Goal: Task Accomplishment & Management: Complete application form

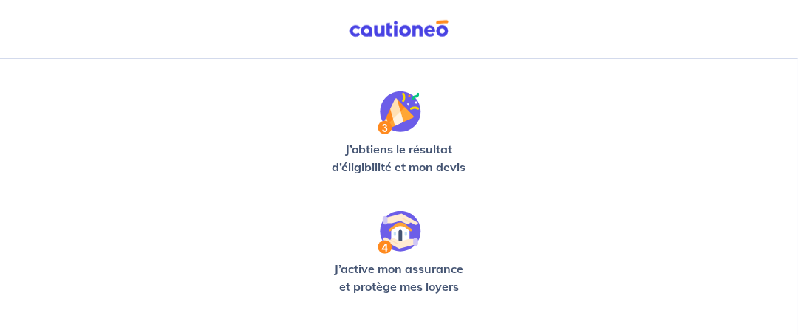
scroll to position [586, 0]
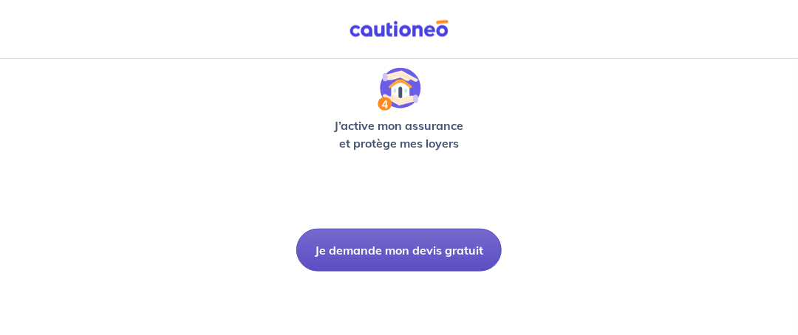
click at [395, 255] on button "Je demande mon devis gratuit" at bounding box center [398, 250] width 205 height 43
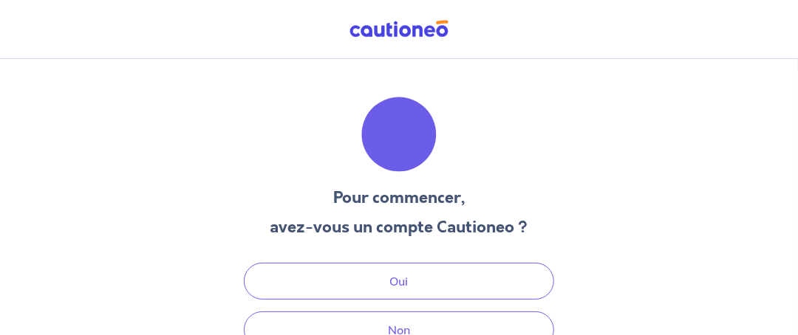
scroll to position [77, 0]
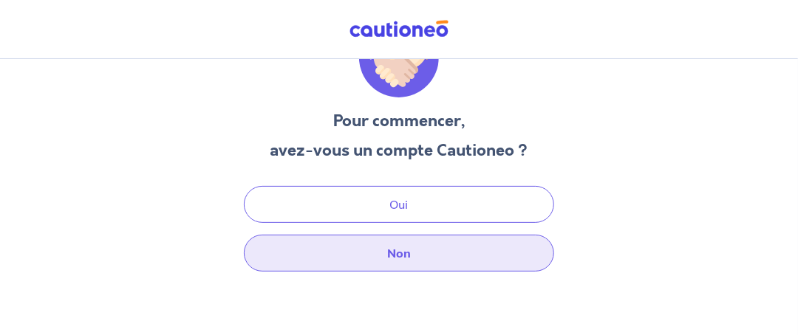
click at [414, 254] on button "Non" at bounding box center [399, 253] width 310 height 37
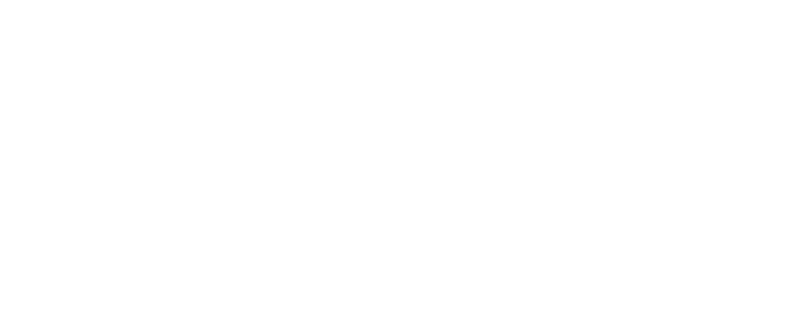
select select "FR"
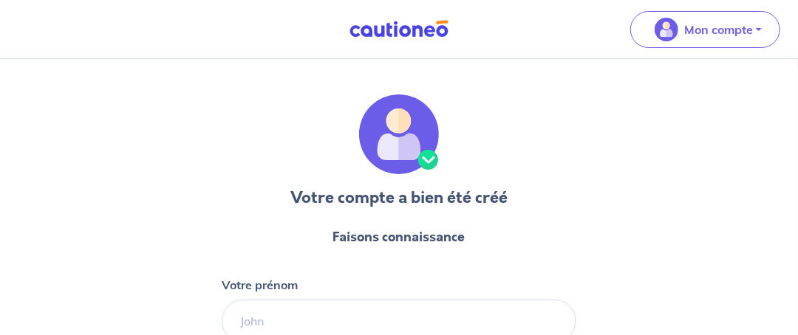
scroll to position [148, 0]
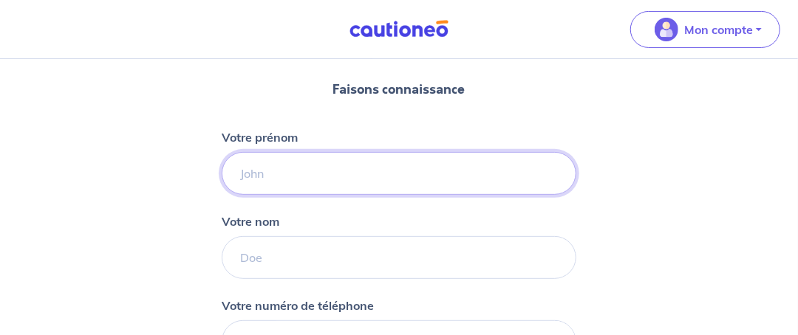
click at [259, 167] on input "Votre prénom" at bounding box center [399, 173] width 354 height 43
click at [270, 175] on input "jean daniel" at bounding box center [399, 173] width 354 height 43
type input "jean-daniel"
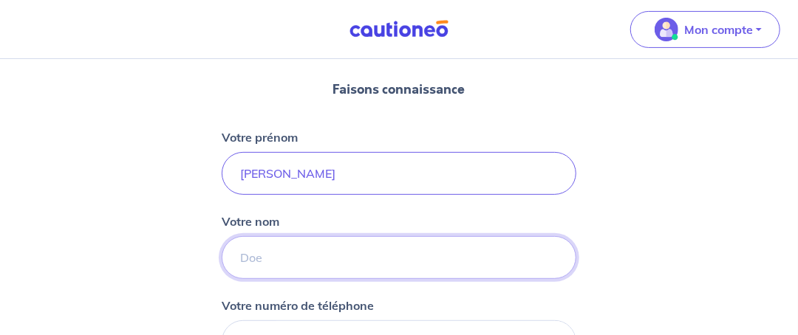
click at [292, 253] on input "Votre nom" at bounding box center [399, 257] width 354 height 43
type input "Maricel"
click at [242, 178] on input "jean-daniel" at bounding box center [399, 173] width 354 height 43
click at [275, 168] on input "Jean-daniel" at bounding box center [399, 173] width 354 height 43
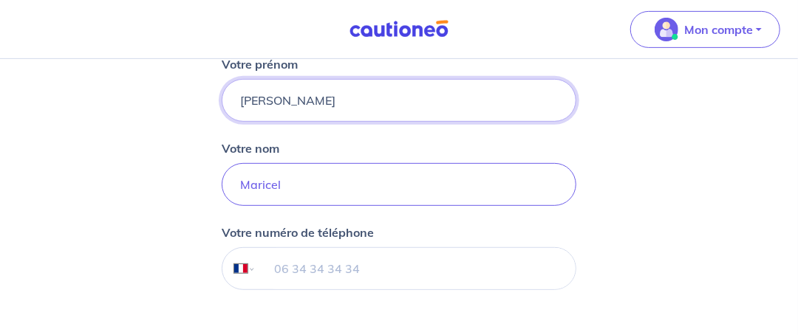
scroll to position [295, 0]
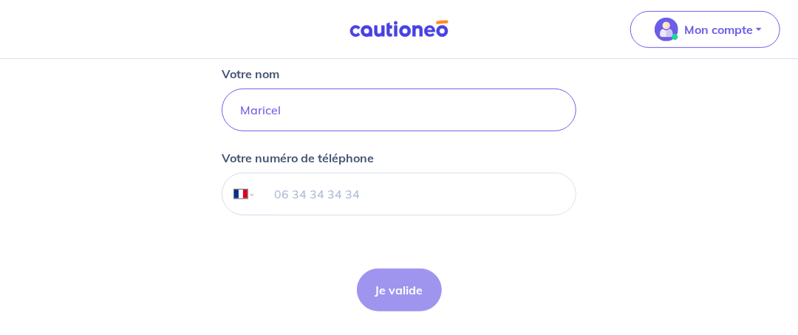
type input "[PERSON_NAME]"
click at [295, 194] on input "tel" at bounding box center [415, 194] width 319 height 41
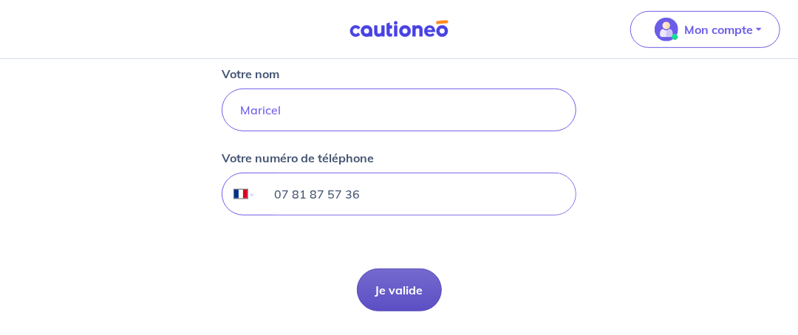
type input "07 81 87 57 36"
click at [411, 286] on button "Je valide" at bounding box center [399, 290] width 85 height 43
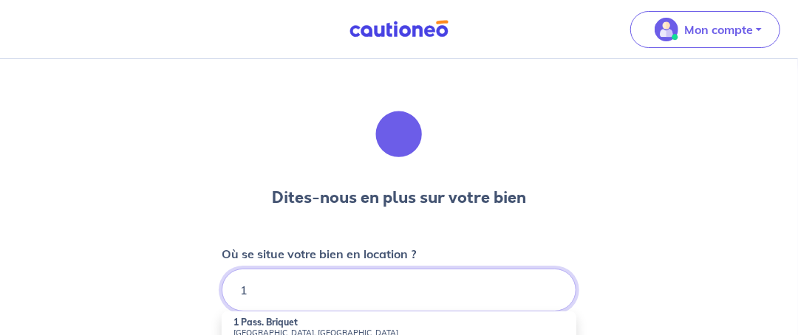
scroll to position [73, 0]
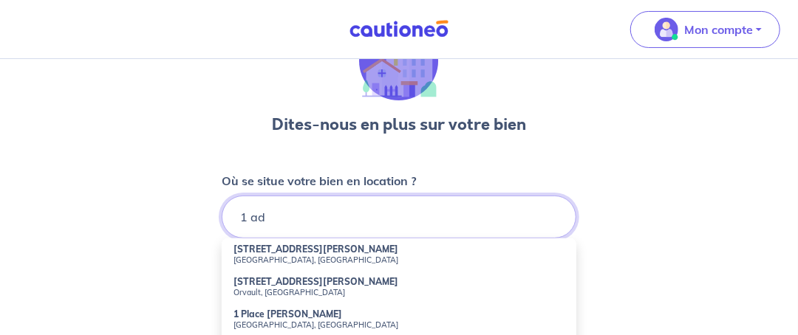
click at [314, 222] on input "1 ad" at bounding box center [399, 217] width 354 height 43
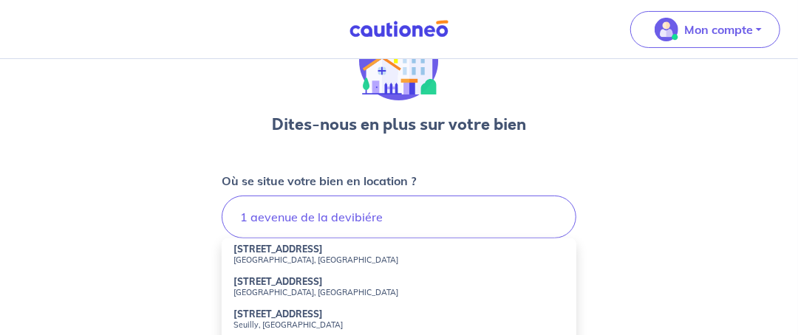
click at [292, 252] on strong "1 Avenue de la Devinière" at bounding box center [277, 249] width 89 height 11
type input "1 Avenue de la Devinière, Nantes, France"
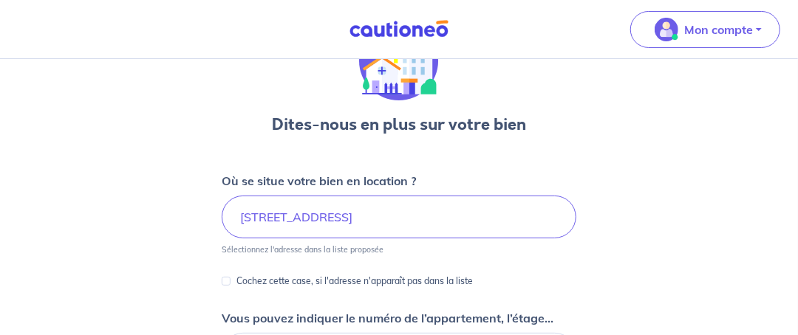
scroll to position [148, 0]
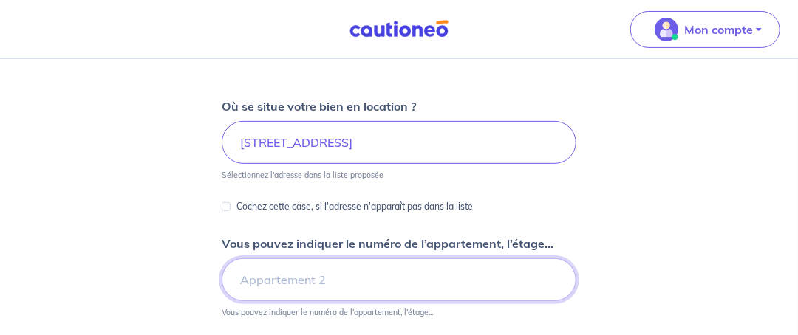
click at [286, 284] on input "Vous pouvez indiquer le numéro de l’appartement, l’étage..." at bounding box center [399, 279] width 354 height 43
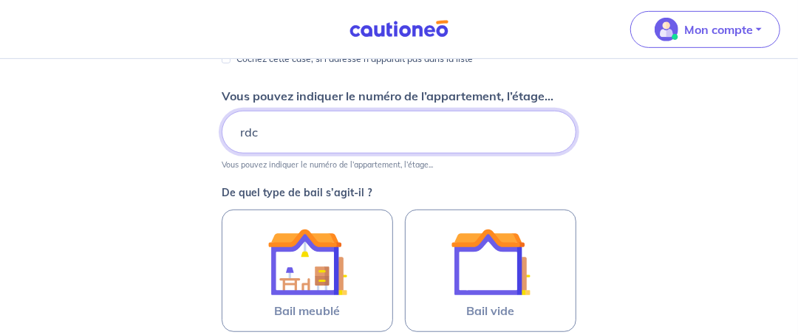
scroll to position [369, 0]
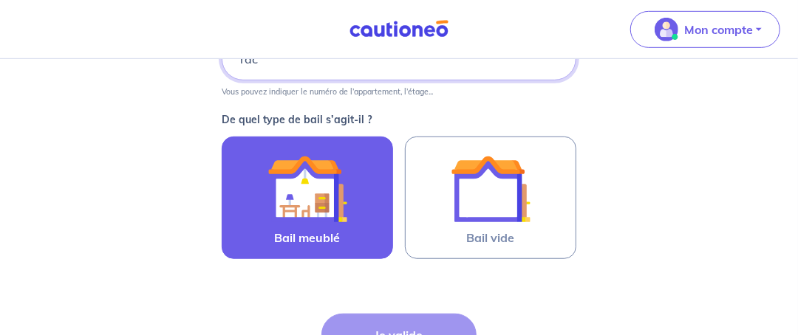
type input "rdc"
click at [292, 185] on img at bounding box center [307, 189] width 80 height 80
click at [0, 0] on input "Bail meublé" at bounding box center [0, 0] width 0 height 0
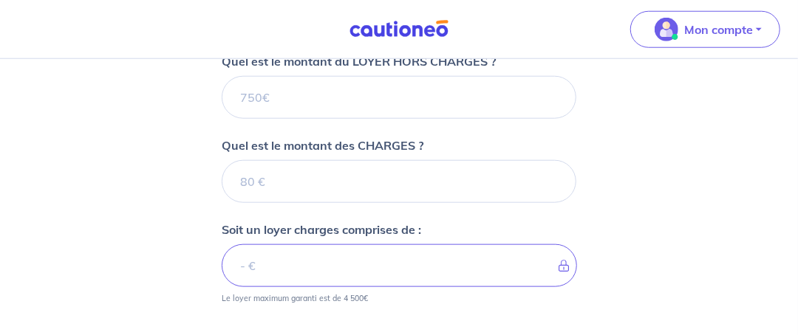
scroll to position [522, 0]
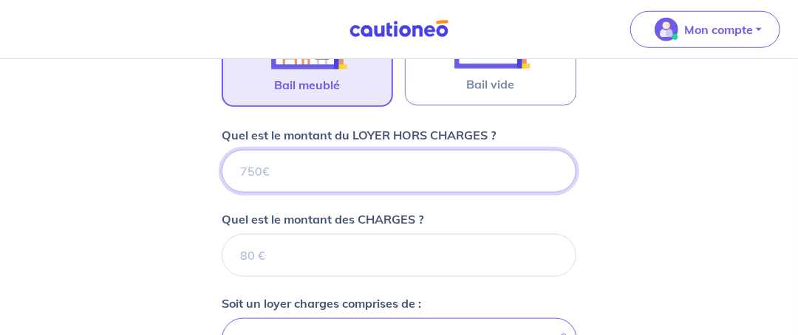
drag, startPoint x: 263, startPoint y: 165, endPoint x: 243, endPoint y: 168, distance: 20.2
click at [243, 168] on input "Quel est le montant du LOYER HORS CHARGES ?" at bounding box center [399, 171] width 354 height 43
drag, startPoint x: 239, startPoint y: 168, endPoint x: 258, endPoint y: 170, distance: 18.5
click at [258, 170] on input "Quel est le montant du LOYER HORS CHARGES ?" at bounding box center [399, 171] width 354 height 43
type input "7"
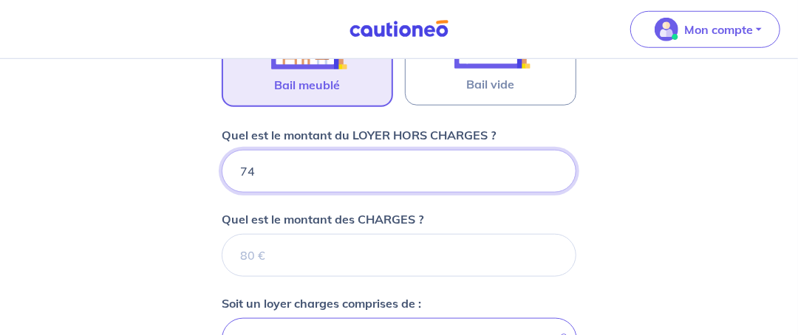
type input "748"
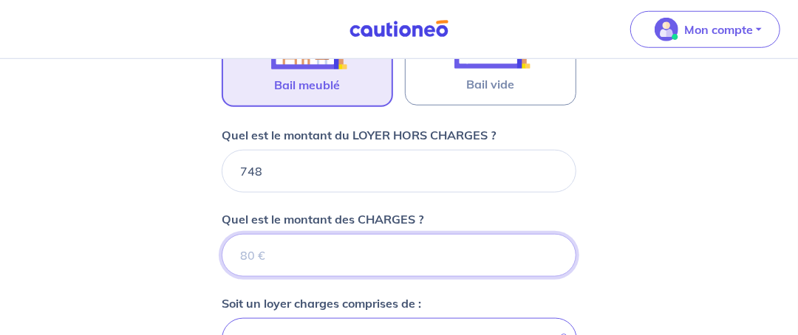
click at [281, 250] on input "Quel est le montant des CHARGES ?" at bounding box center [399, 255] width 354 height 43
type input "90"
type input "838"
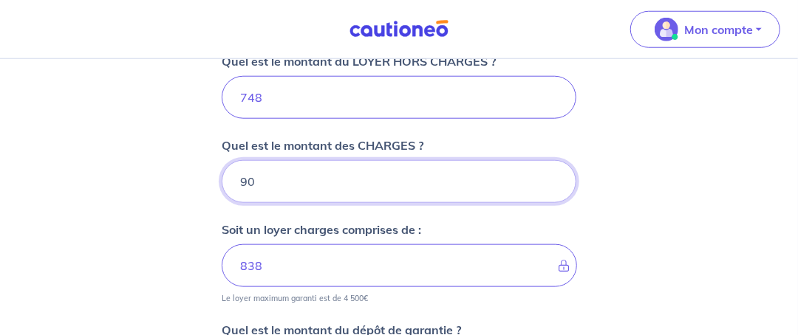
scroll to position [670, 0]
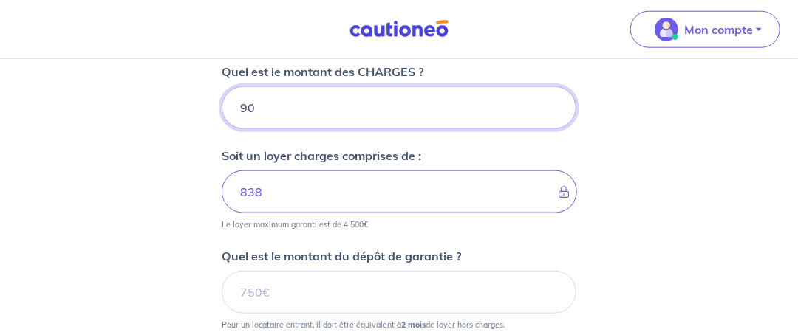
type input "90"
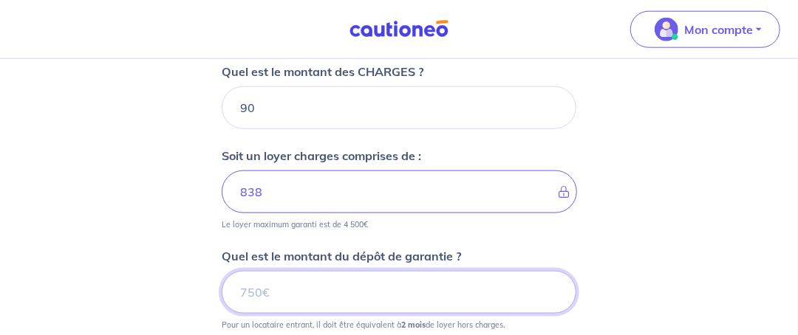
click at [281, 284] on input "Quel est le montant du dépôt de garantie ?" at bounding box center [399, 292] width 354 height 43
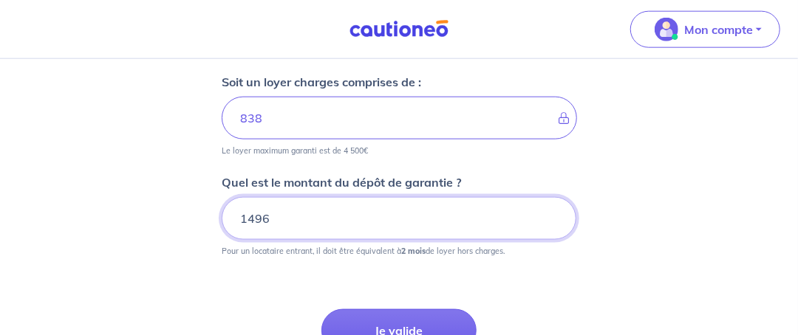
scroll to position [818, 0]
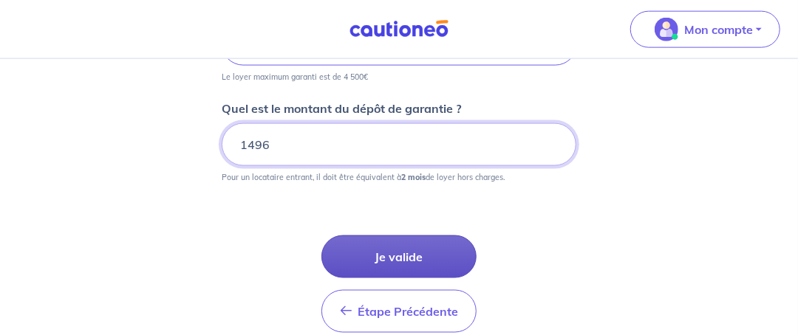
type input "1496"
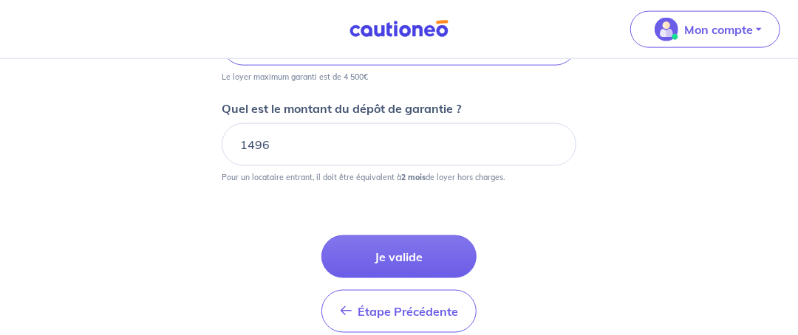
click at [418, 254] on button "Je valide" at bounding box center [398, 257] width 155 height 43
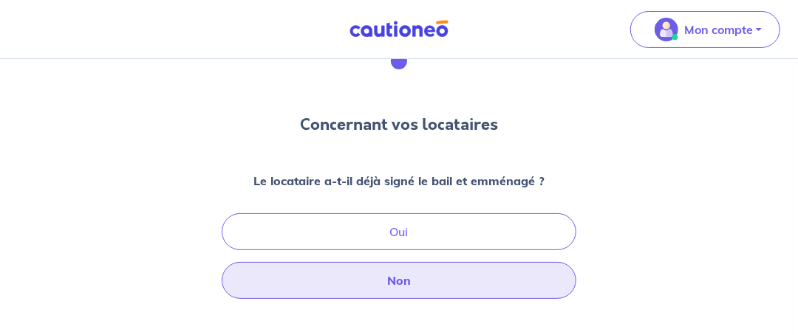
scroll to position [148, 0]
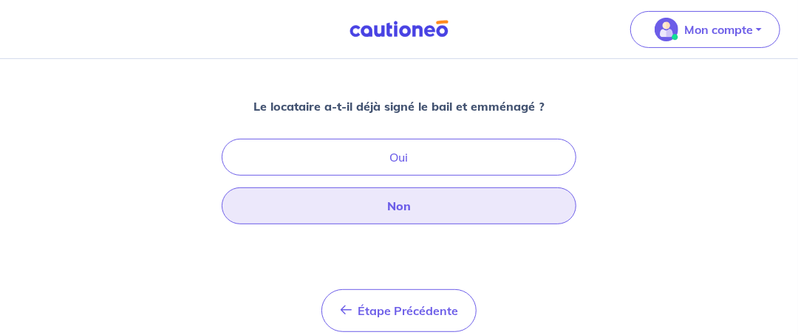
click at [408, 197] on button "Non" at bounding box center [399, 206] width 354 height 37
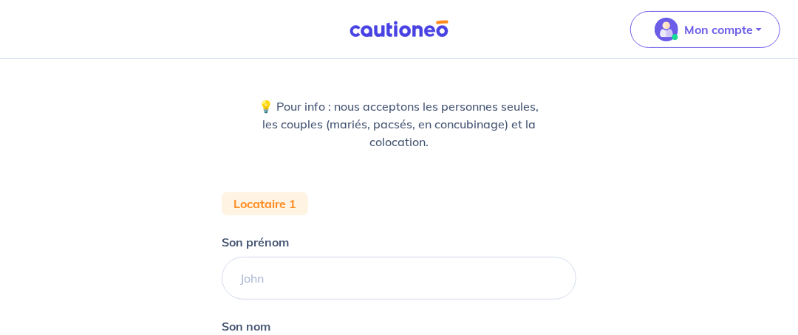
scroll to position [221, 0]
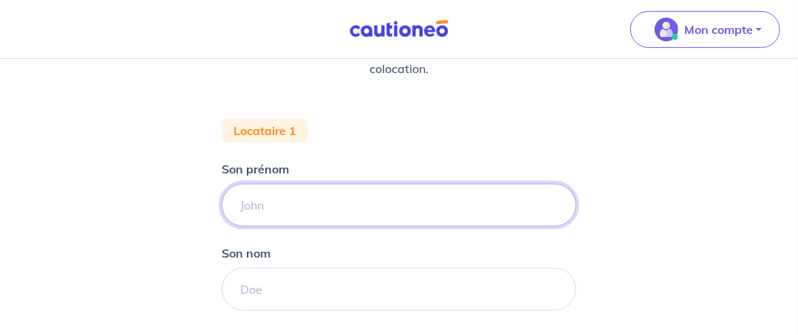
click at [266, 210] on input "Son prénom" at bounding box center [399, 205] width 354 height 43
type input "Omar"
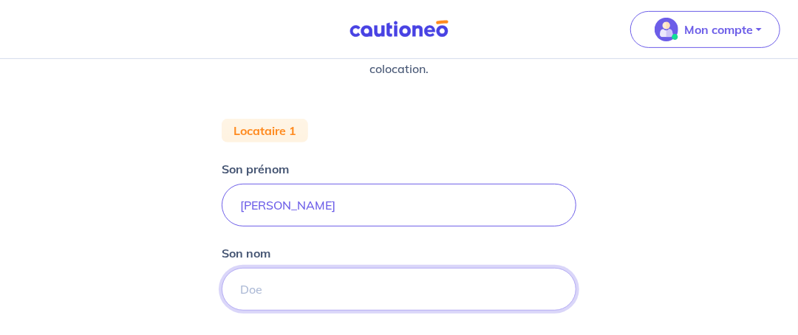
click at [261, 283] on input "Son nom" at bounding box center [399, 289] width 354 height 43
type input "NSOULI"
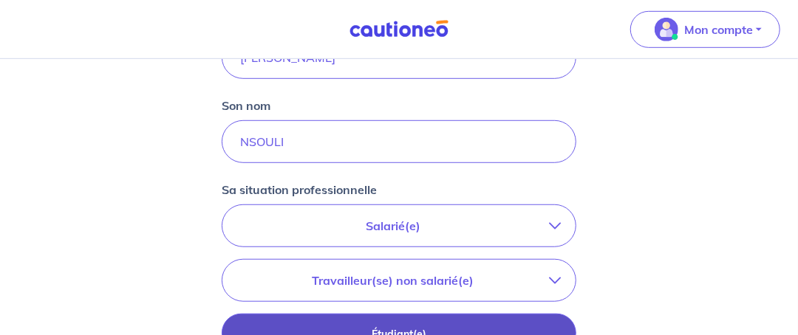
scroll to position [443, 0]
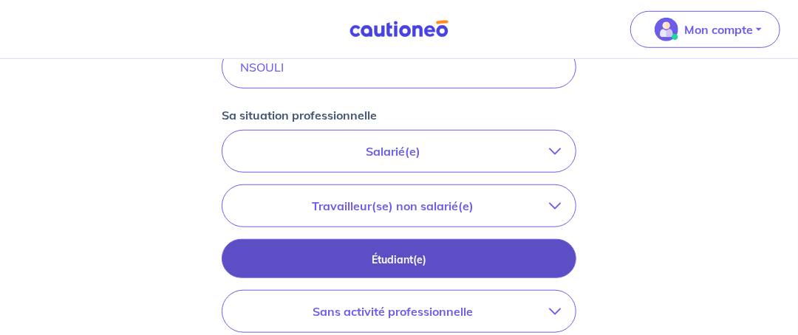
click at [436, 258] on p "Étudiant(e)" at bounding box center [399, 260] width 318 height 16
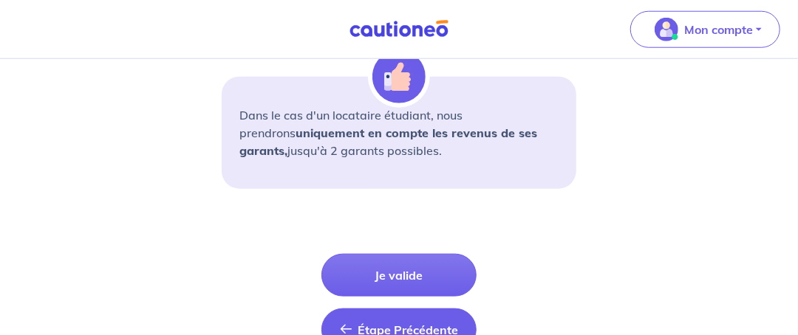
scroll to position [664, 0]
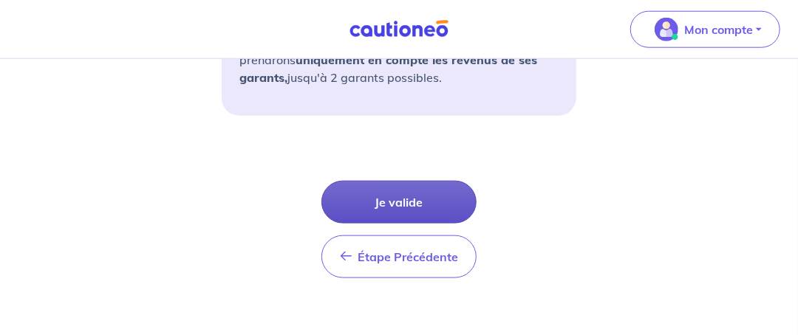
click at [402, 202] on button "Je valide" at bounding box center [398, 202] width 155 height 43
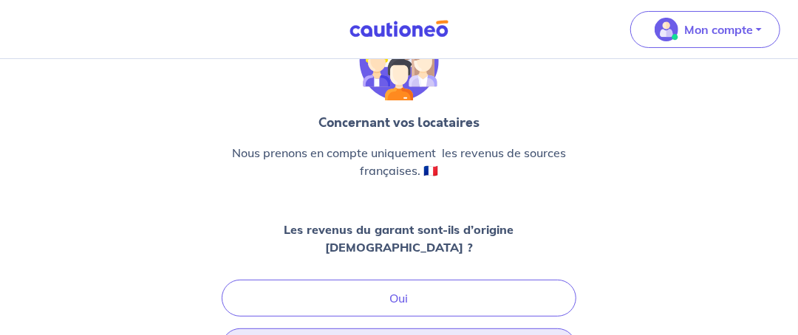
scroll to position [148, 0]
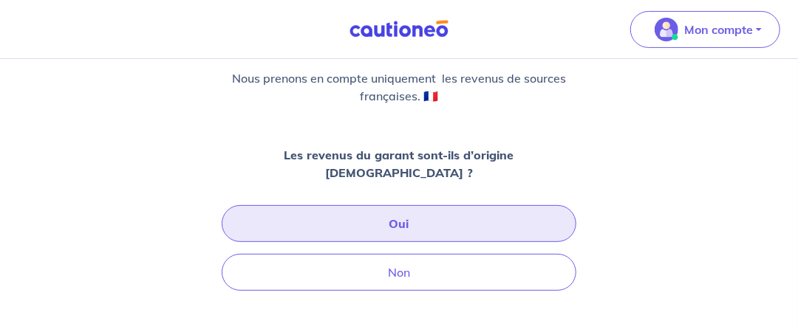
click at [397, 209] on button "Oui" at bounding box center [399, 223] width 354 height 37
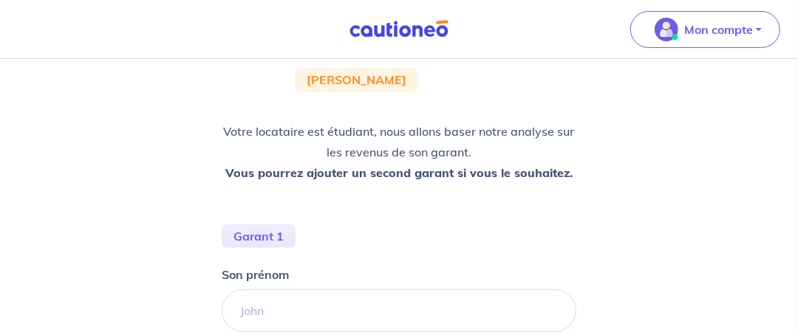
scroll to position [222, 0]
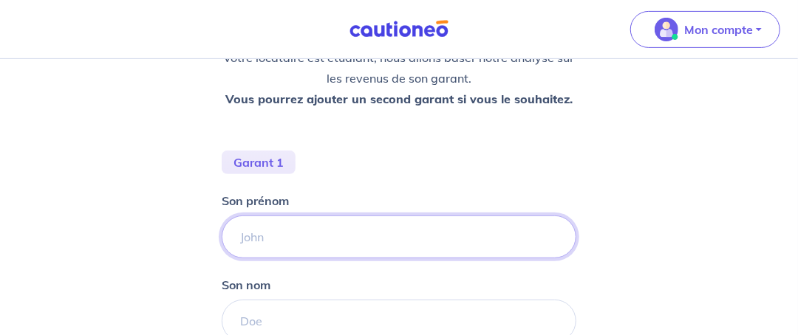
click at [304, 231] on input "Son prénom" at bounding box center [399, 237] width 354 height 43
click at [338, 243] on input "Son prénom" at bounding box center [399, 237] width 354 height 43
type input "Hachem"
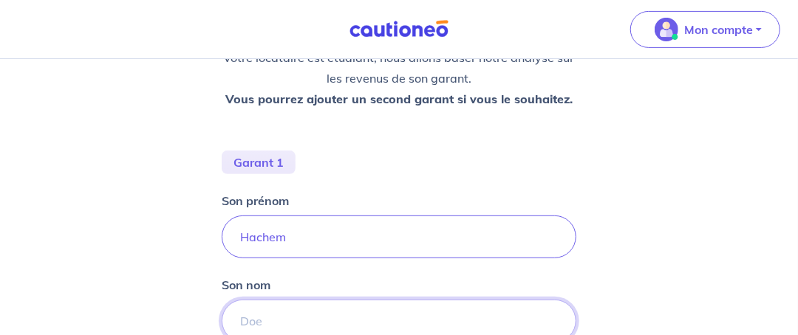
click at [269, 310] on input "Son nom" at bounding box center [399, 321] width 354 height 43
type input "KEBBI"
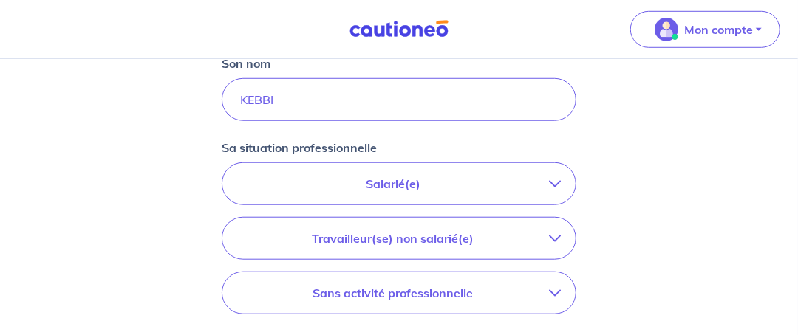
scroll to position [517, 0]
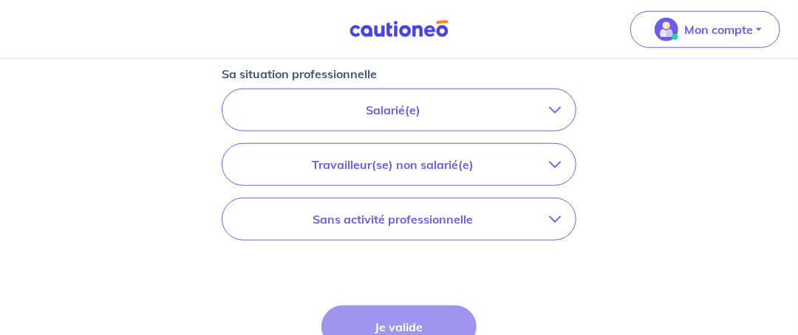
click at [542, 167] on p "Travailleur(se) non salarié(e)" at bounding box center [393, 165] width 312 height 18
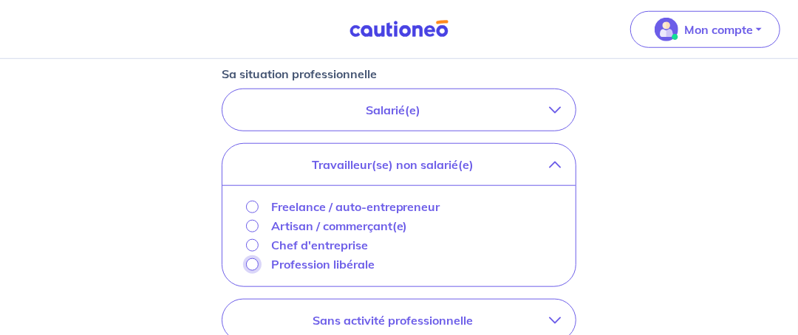
click at [256, 259] on input "Profession libérale" at bounding box center [252, 264] width 13 height 13
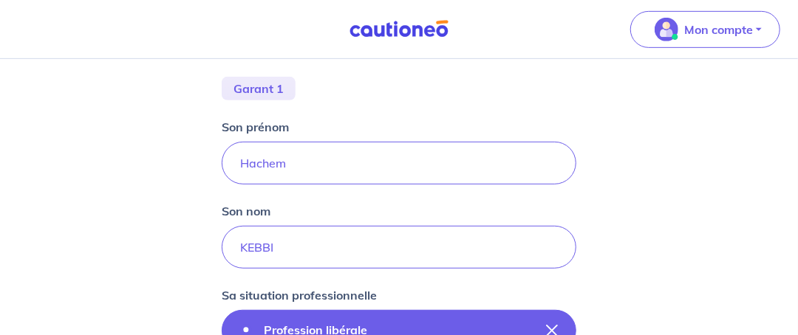
scroll to position [443, 0]
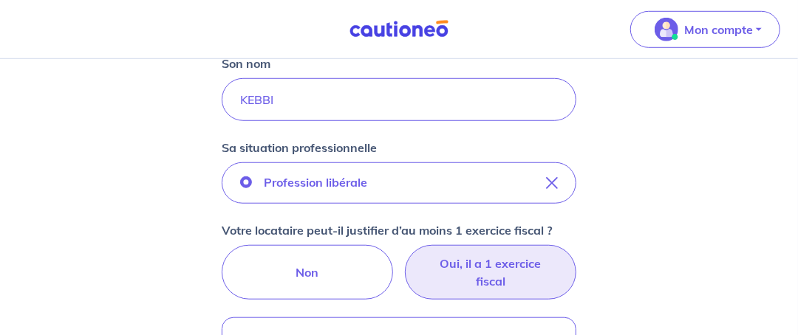
click at [532, 274] on label "Oui, il a 1 exercice fiscal" at bounding box center [490, 272] width 171 height 55
click at [404, 255] on input "Oui, il a 1 exercice fiscal" at bounding box center [399, 250] width 10 height 10
radio input "true"
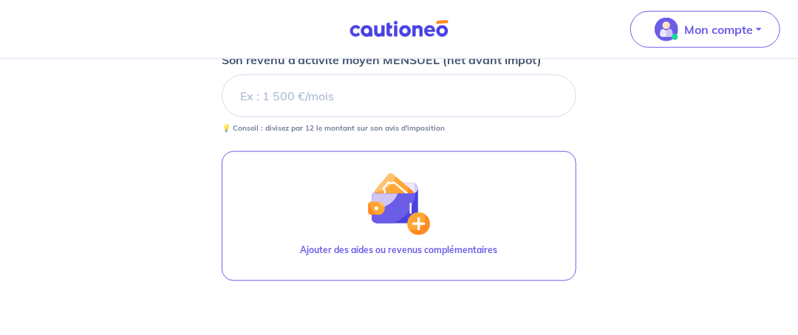
scroll to position [635, 0]
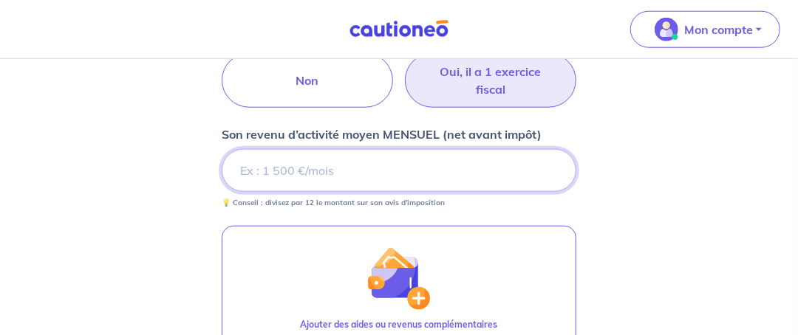
click at [271, 171] on input "Son revenu d’activité moyen MENSUEL (net avant impôt)" at bounding box center [399, 170] width 354 height 43
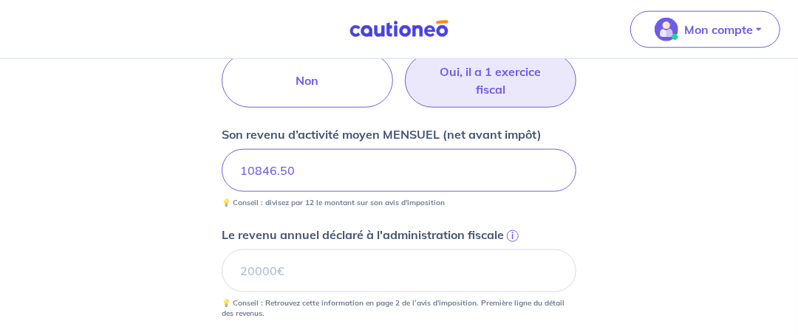
type input "10846.50"
click at [723, 185] on div "Concernant les garants de : Omar Nsouli Votre locataire est étudiant, nous allo…" at bounding box center [399, 68] width 798 height 1288
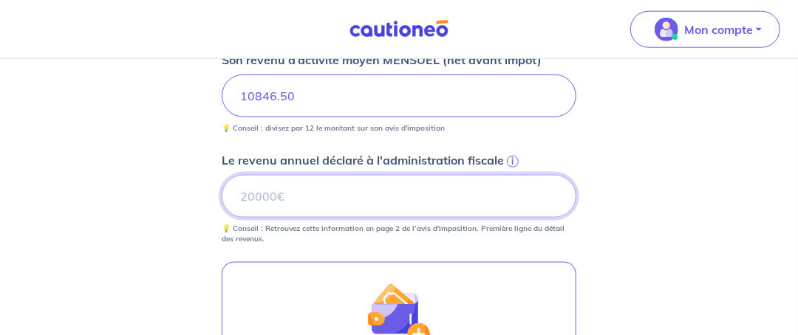
click at [284, 193] on input "Le revenu annuel déclaré à l'administration fiscale i" at bounding box center [399, 196] width 354 height 43
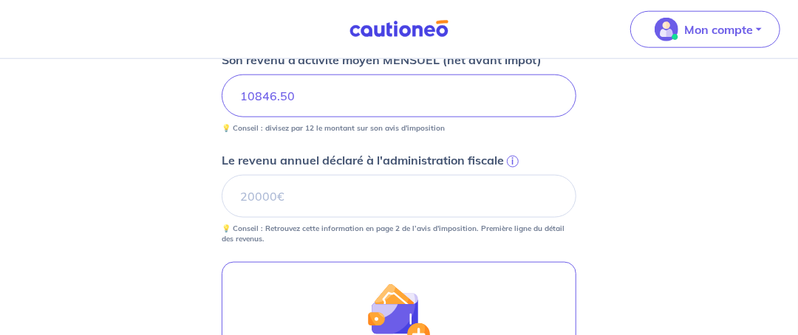
click at [515, 156] on span "i" at bounding box center [513, 162] width 12 height 12
click at [515, 175] on input "Le revenu annuel déclaré à l'administration fiscale i" at bounding box center [399, 196] width 354 height 43
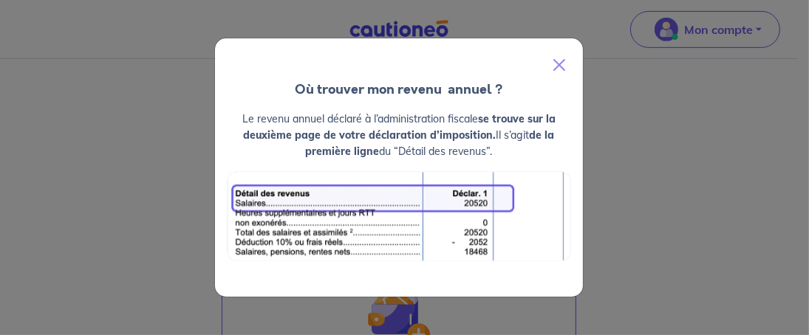
click at [648, 150] on div "Où trouver mon revenu  annuel ? Le revenu annuel déclaré à l’administration fis…" at bounding box center [404, 167] width 809 height 335
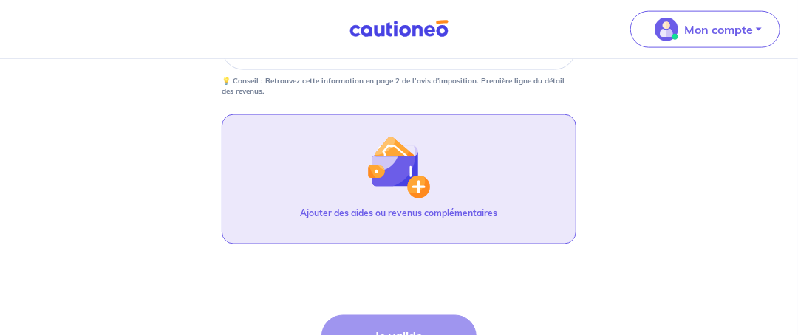
scroll to position [783, 0]
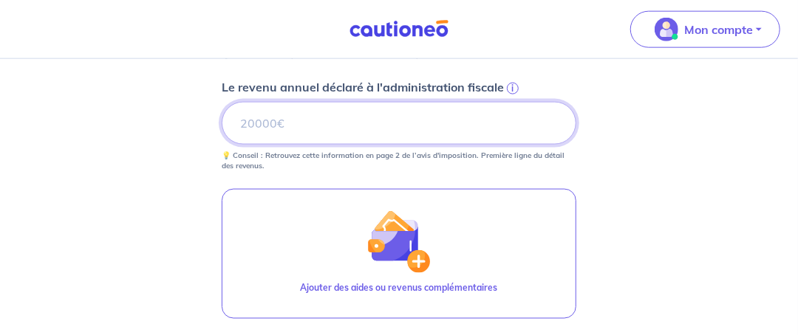
click at [329, 124] on input "Le revenu annuel déclaré à l'administration fiscale i" at bounding box center [399, 123] width 354 height 43
paste input "80332"
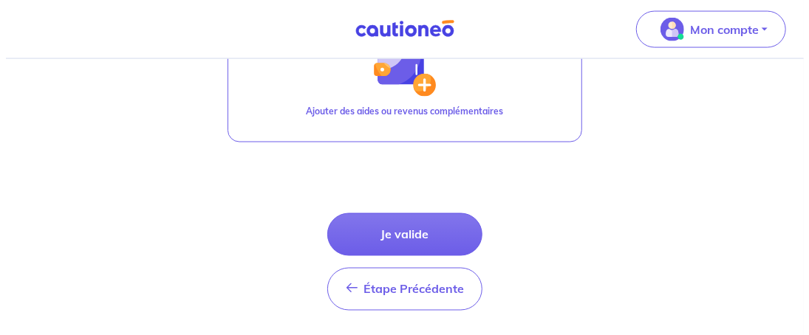
scroll to position [812, 0]
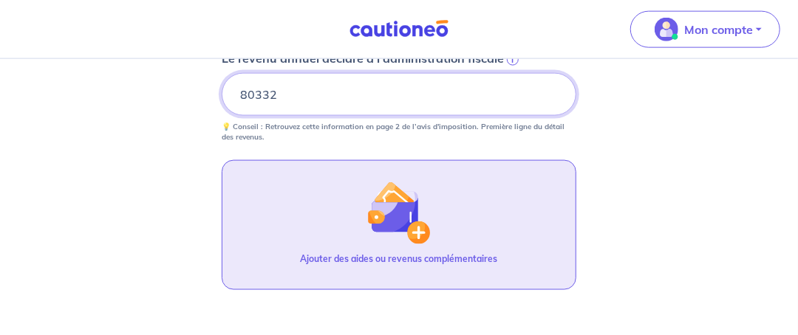
type input "80332"
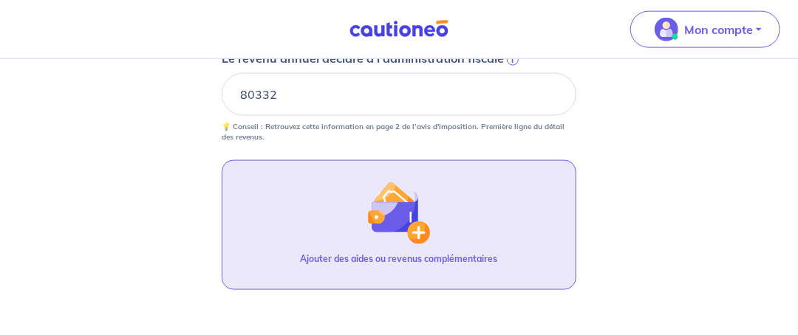
click at [404, 204] on img "button" at bounding box center [399, 213] width 64 height 64
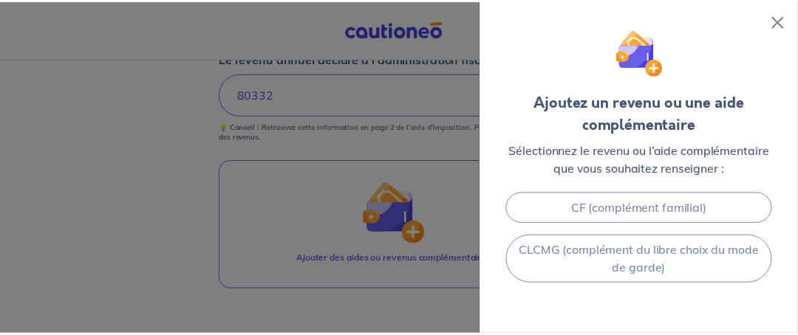
scroll to position [535, 0]
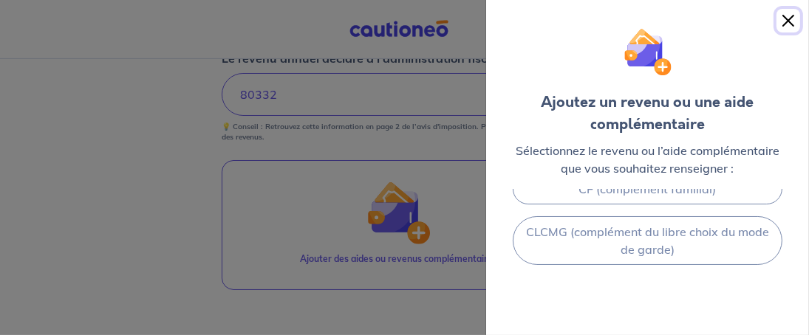
click at [791, 17] on button "Close" at bounding box center [788, 21] width 24 height 24
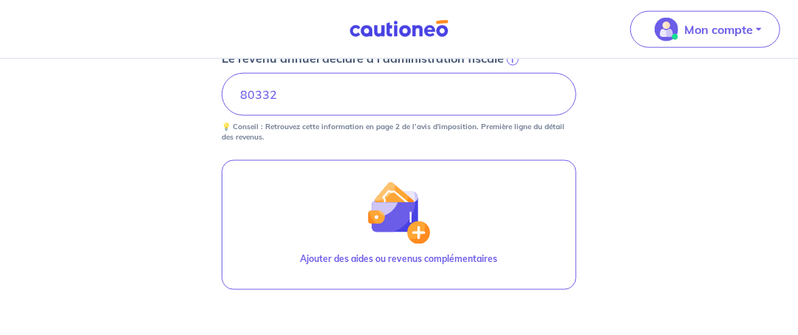
scroll to position [959, 0]
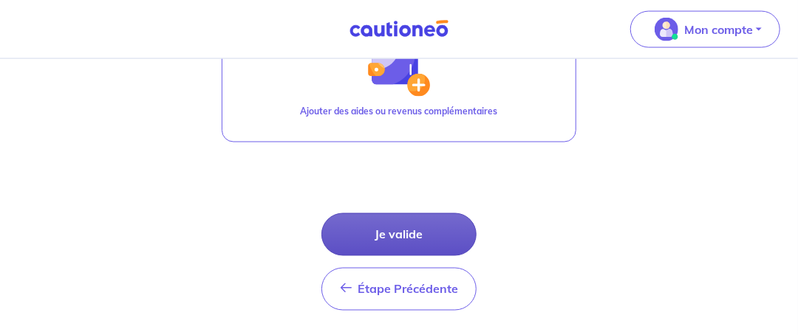
click at [400, 223] on button "Je valide" at bounding box center [398, 234] width 155 height 43
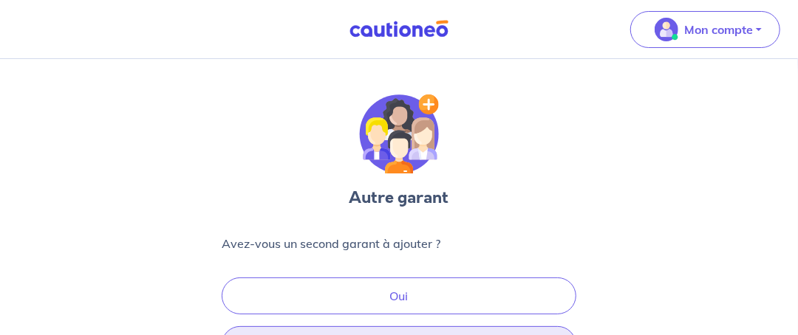
scroll to position [148, 0]
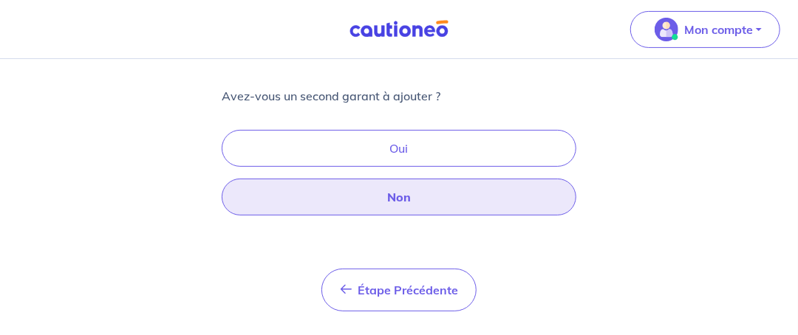
click at [409, 202] on button "Non" at bounding box center [399, 197] width 354 height 37
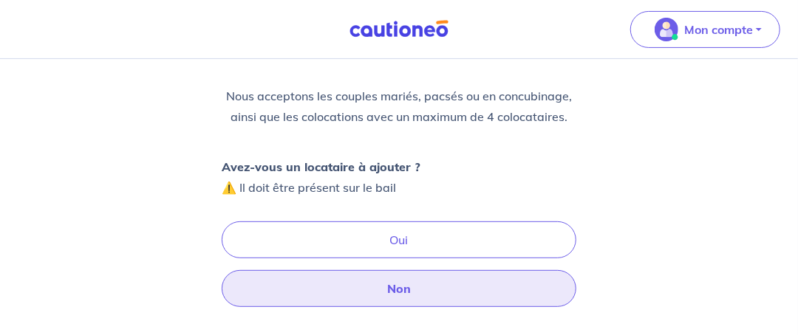
click at [398, 287] on button "Non" at bounding box center [399, 288] width 354 height 37
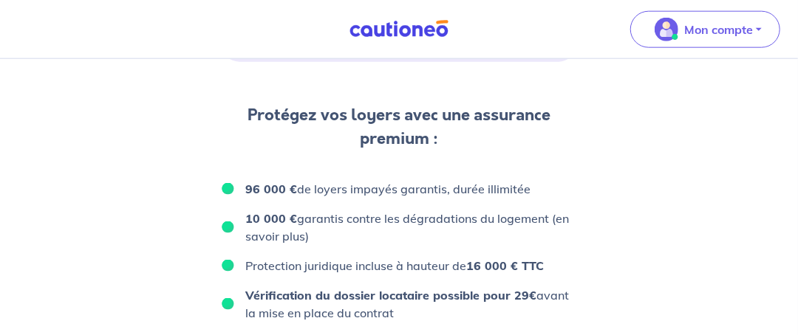
scroll to position [812, 0]
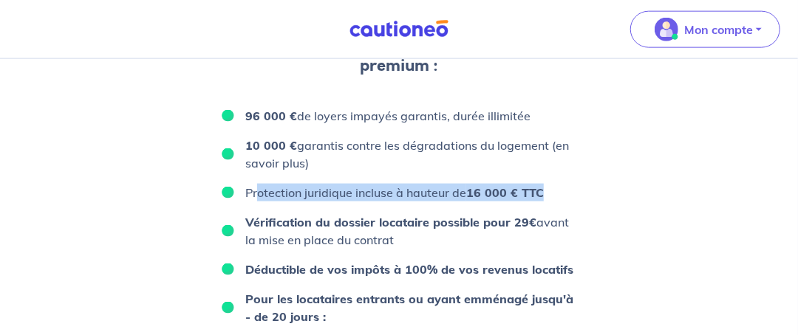
drag, startPoint x: 284, startPoint y: 191, endPoint x: 473, endPoint y: 202, distance: 188.6
click at [546, 202] on ul "96 000 € de loyers impayés garantis, durée illimitée 10 000 € garantis contre l…" at bounding box center [399, 328] width 354 height 443
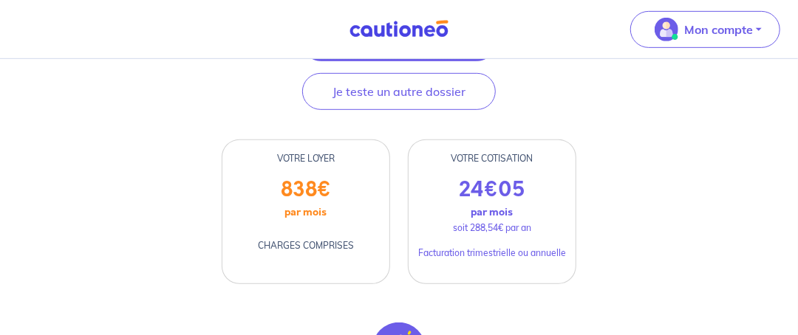
scroll to position [89, 0]
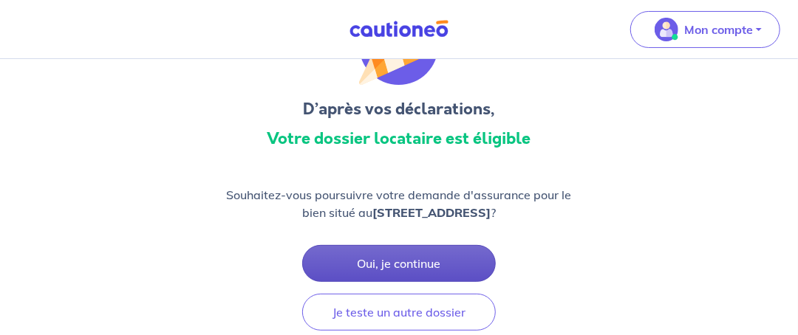
click at [411, 264] on button "Oui, je continue" at bounding box center [398, 263] width 193 height 37
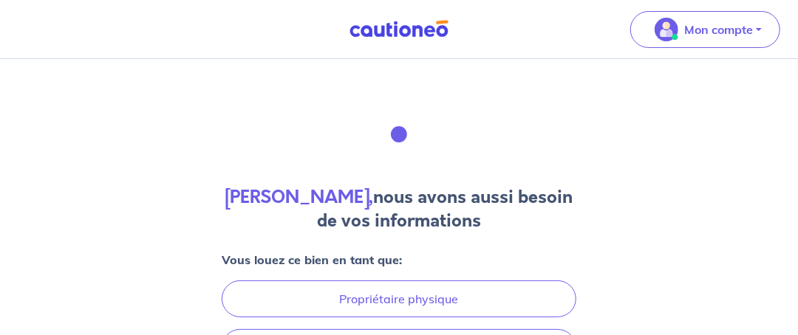
scroll to position [73, 0]
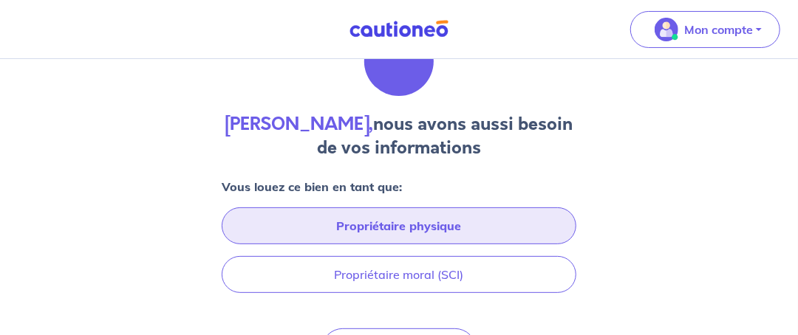
click at [405, 219] on button "Propriétaire physique" at bounding box center [399, 226] width 354 height 37
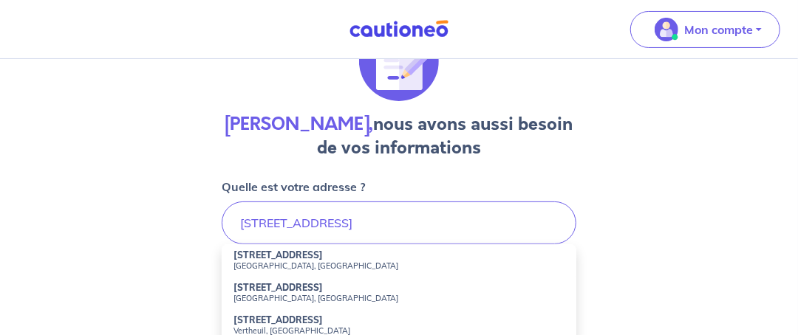
click at [274, 261] on small "Vertou, France" at bounding box center [398, 266] width 331 height 10
type input "11 Rue du Commun, Vertou, France"
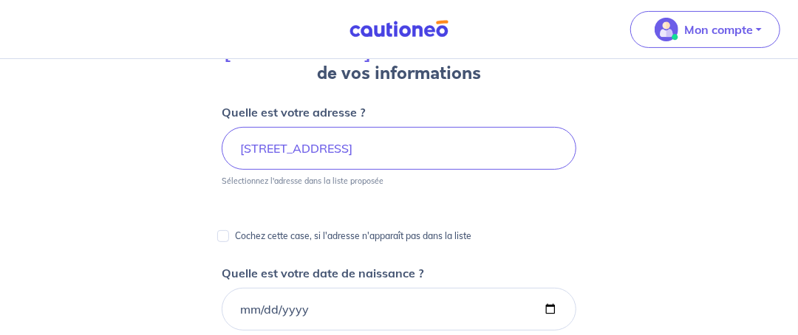
scroll to position [221, 0]
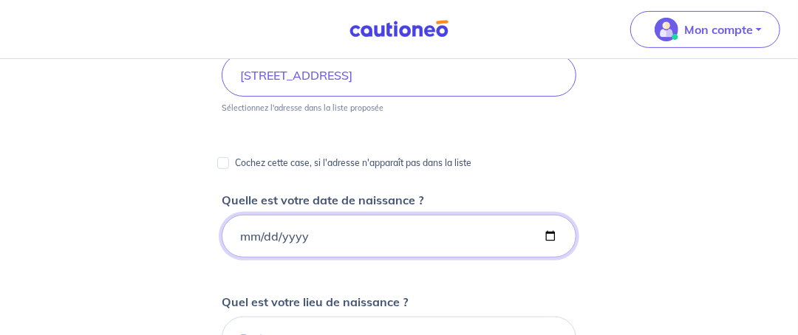
click at [258, 235] on input "Quelle est votre date de naissance ?" at bounding box center [399, 236] width 354 height 43
click at [244, 235] on input "Quelle est votre date de naissance ?" at bounding box center [399, 236] width 354 height 43
click at [240, 234] on input "Quelle est votre date de naissance ?" at bounding box center [399, 236] width 354 height 43
type input "1981-01-19"
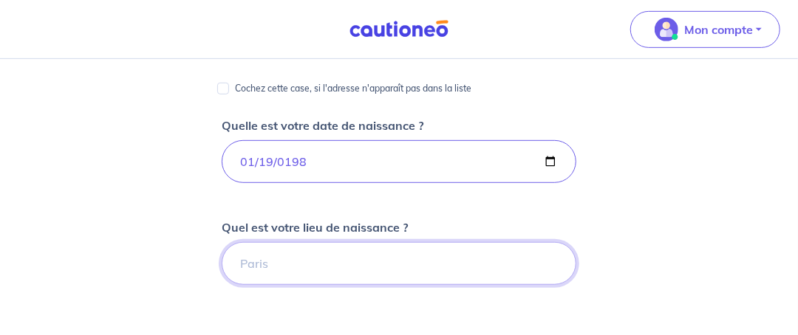
click at [282, 259] on input "Quel est votre lieu de naissance ?" at bounding box center [399, 263] width 354 height 43
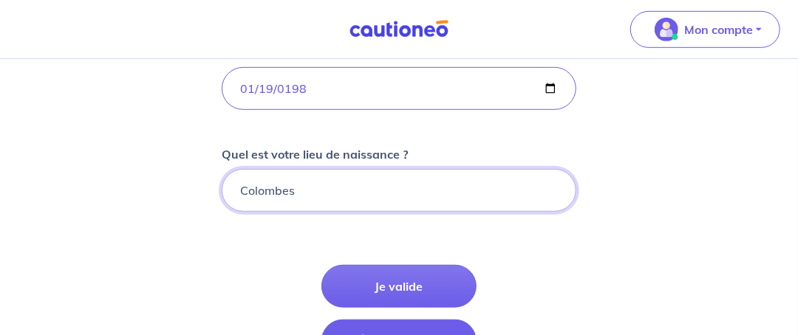
scroll to position [443, 0]
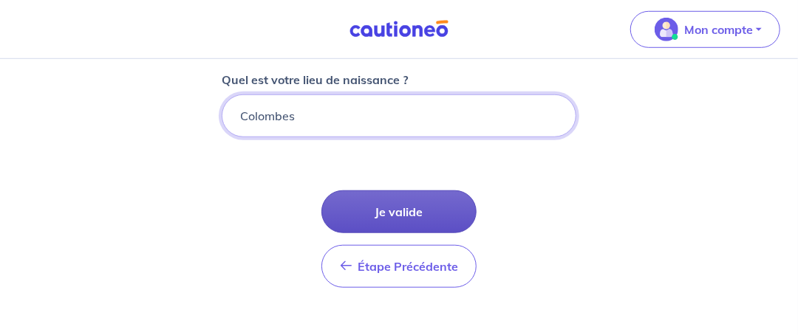
type input "Colombes"
click at [414, 211] on button "Je valide" at bounding box center [398, 212] width 155 height 43
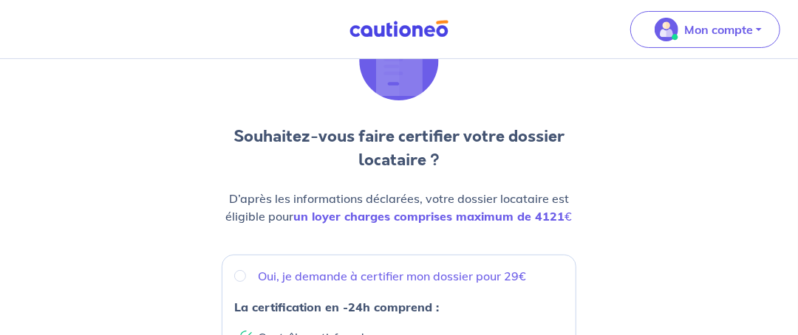
scroll to position [148, 0]
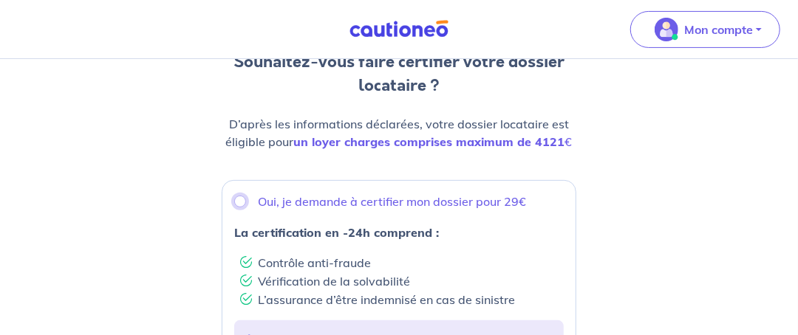
click at [237, 199] on input "Oui, je demande à certifier mon dossier pour 29€" at bounding box center [240, 202] width 12 height 12
radio input "true"
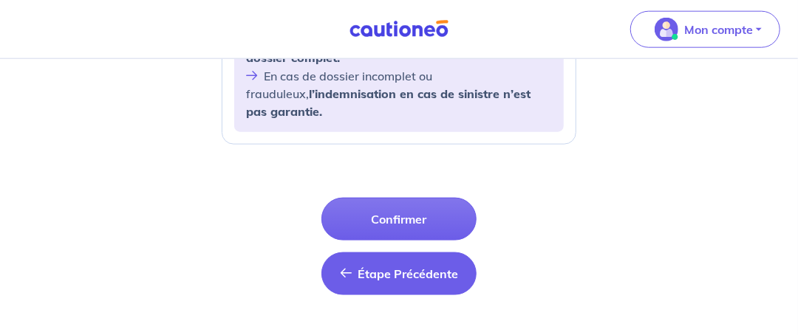
scroll to position [755, 0]
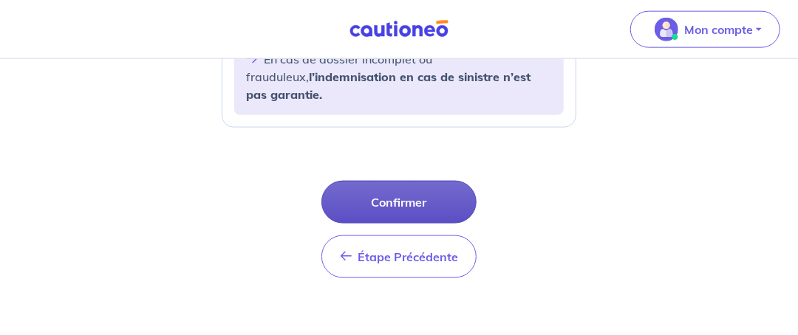
click at [417, 186] on button "Confirmer" at bounding box center [398, 202] width 155 height 43
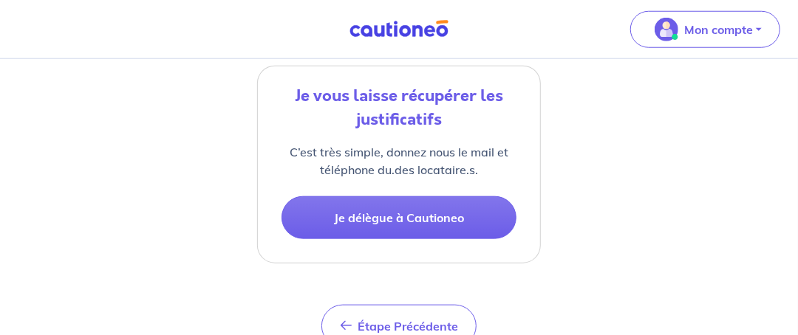
scroll to position [280, 0]
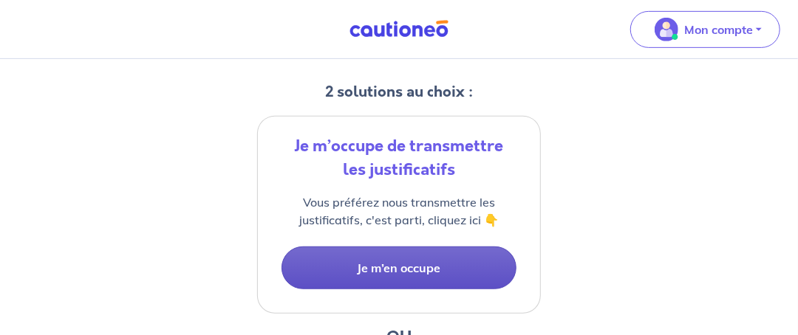
click at [421, 267] on button "Je m’en occupe" at bounding box center [398, 268] width 235 height 43
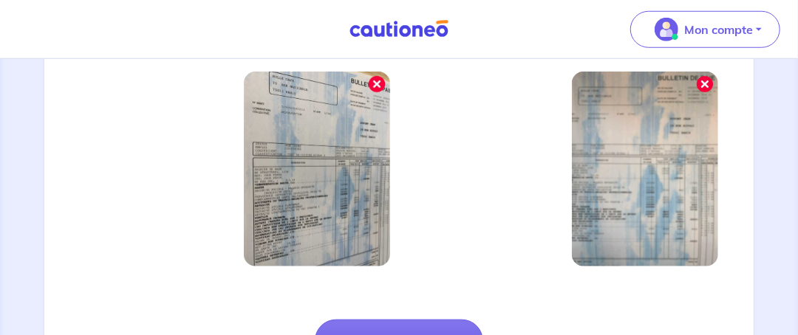
scroll to position [649, 0]
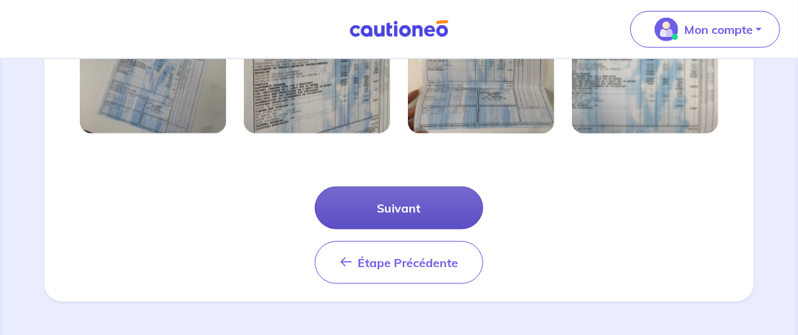
click at [394, 211] on button "Suivant" at bounding box center [399, 208] width 168 height 43
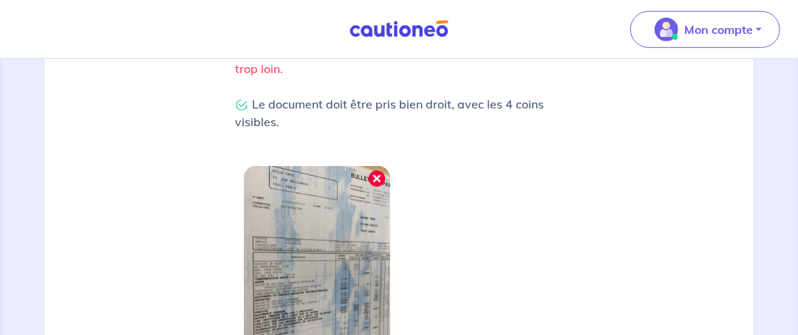
scroll to position [596, 0]
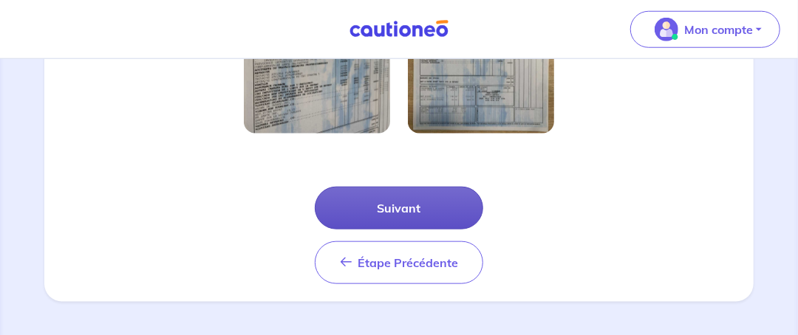
click at [376, 217] on button "Suivant" at bounding box center [399, 208] width 168 height 43
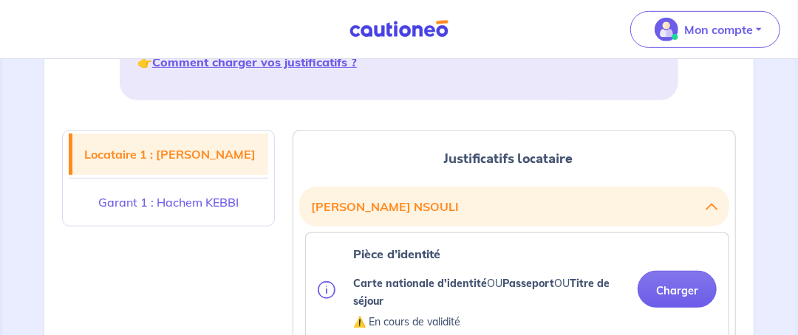
scroll to position [369, 0]
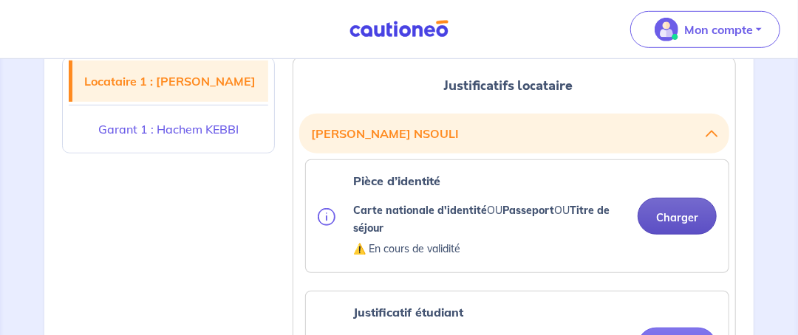
click at [674, 216] on button "Charger" at bounding box center [676, 216] width 79 height 37
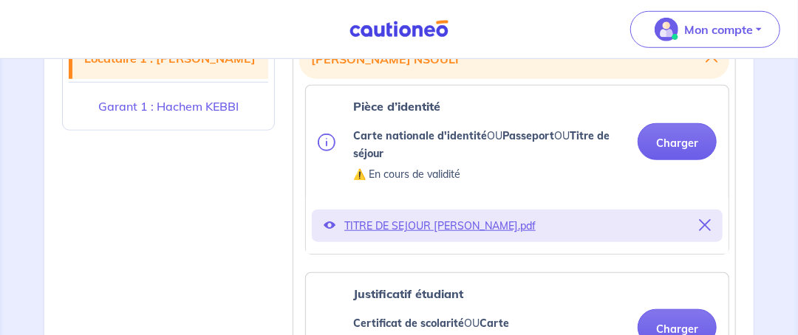
scroll to position [516, 0]
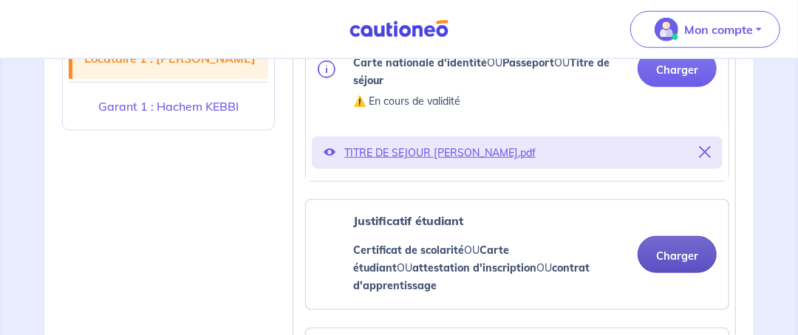
click at [676, 247] on button "Charger" at bounding box center [676, 254] width 79 height 37
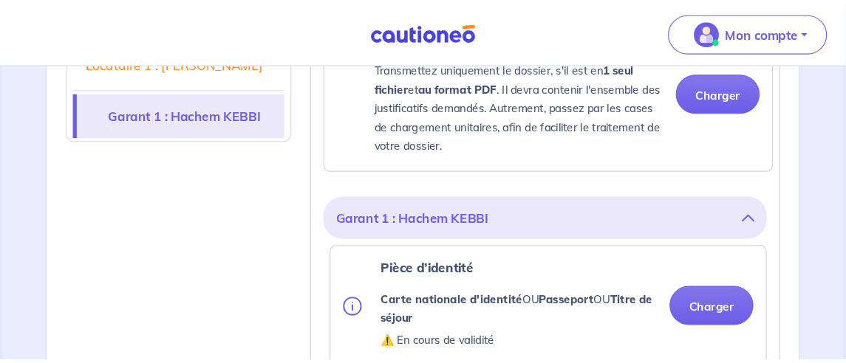
scroll to position [1107, 0]
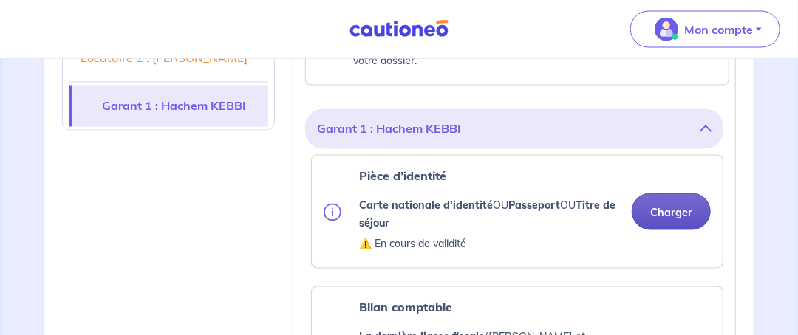
click at [670, 194] on button "Charger" at bounding box center [670, 211] width 79 height 37
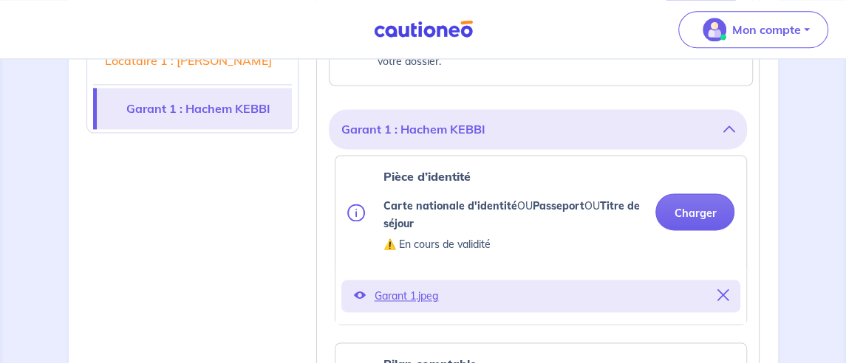
click at [721, 289] on icon at bounding box center [722, 295] width 12 height 12
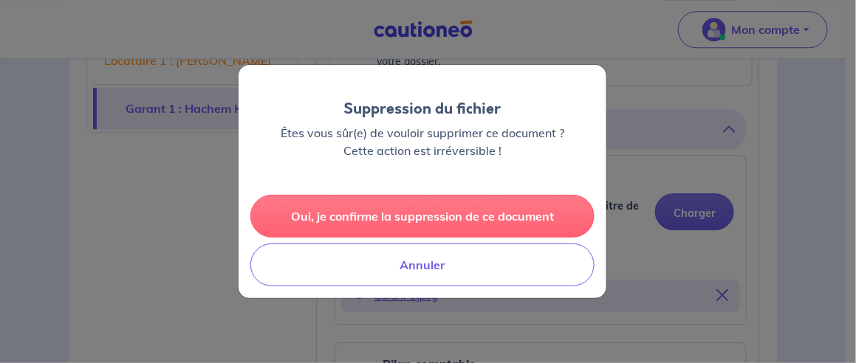
click at [501, 222] on button "Oui, je confirme la suppression de ce document" at bounding box center [422, 216] width 344 height 43
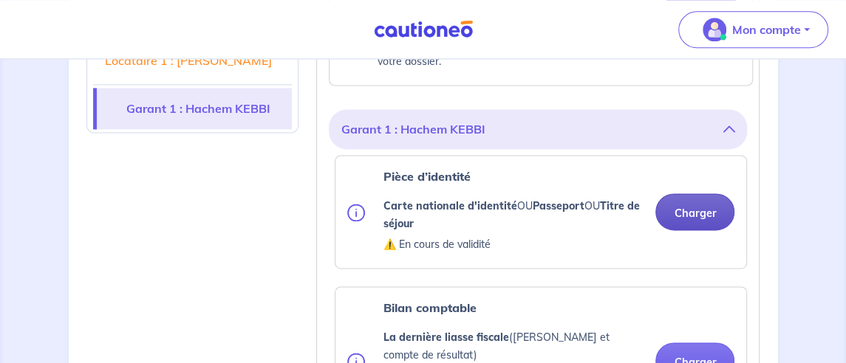
click at [697, 193] on button "Charger" at bounding box center [694, 211] width 79 height 37
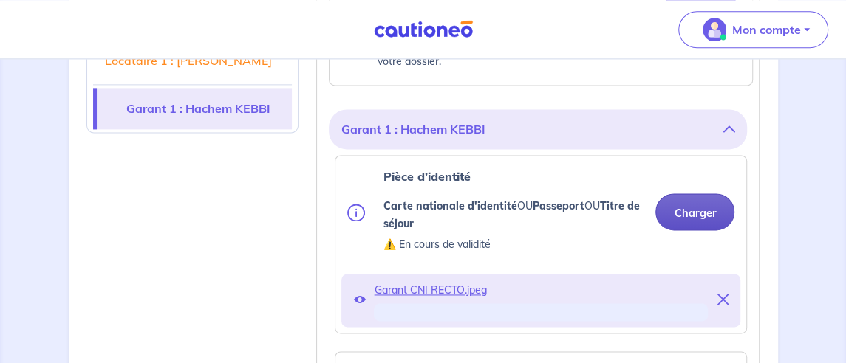
click at [701, 194] on button "Charger" at bounding box center [694, 211] width 79 height 37
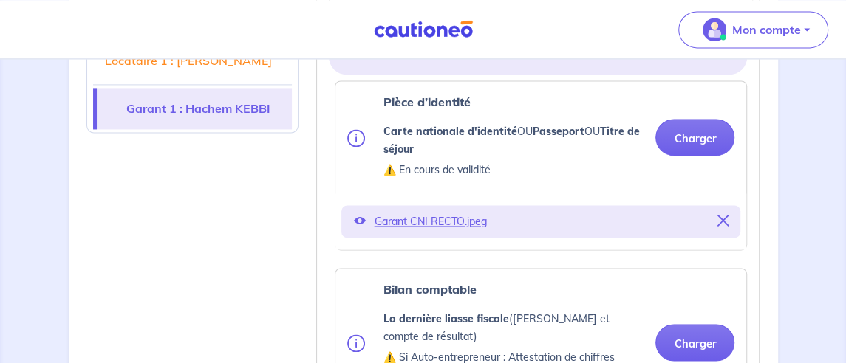
scroll to position [1255, 0]
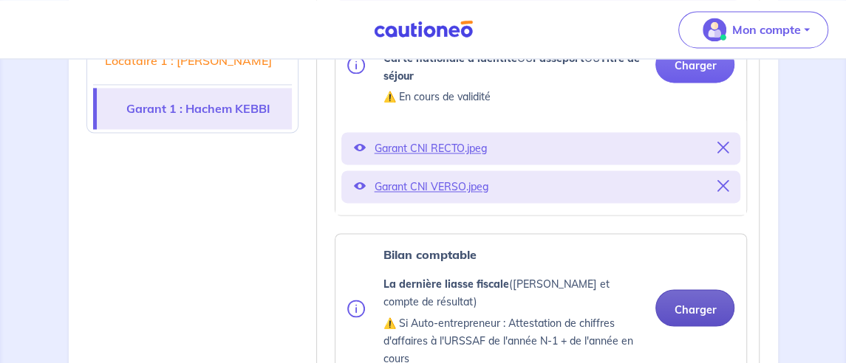
click at [687, 246] on div "Bilan comptable La dernière liasse fiscale (Bilan et compte de résultat) ⚠️ Si …" at bounding box center [540, 308] width 387 height 124
click at [697, 289] on button "Charger" at bounding box center [694, 307] width 79 height 37
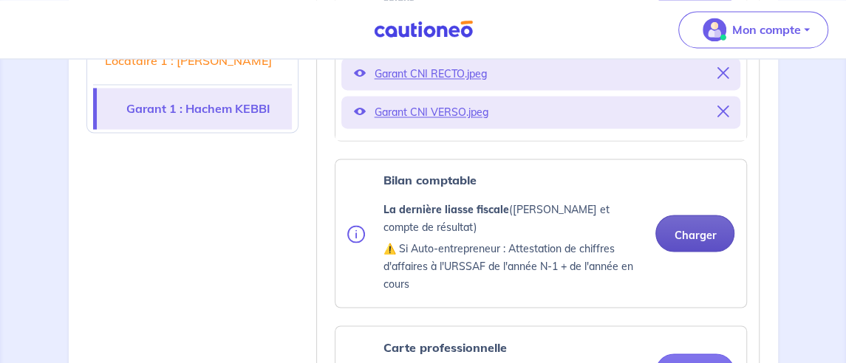
click at [674, 215] on button "Charger" at bounding box center [694, 233] width 79 height 37
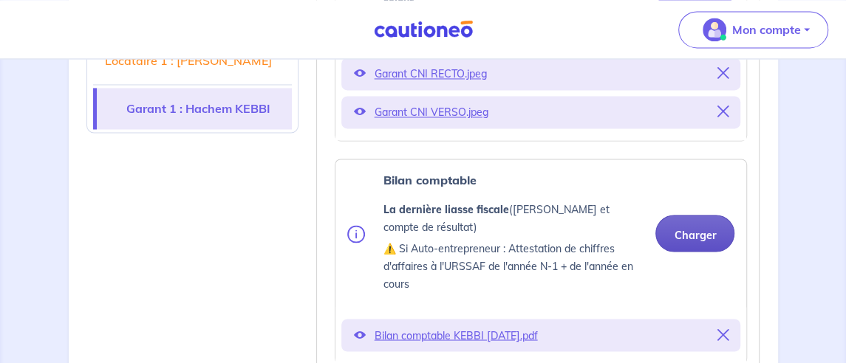
click at [692, 215] on button "Charger" at bounding box center [694, 233] width 79 height 37
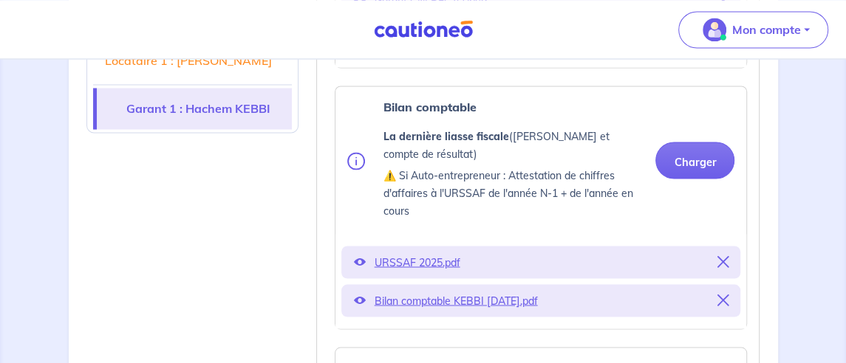
scroll to position [1625, 0]
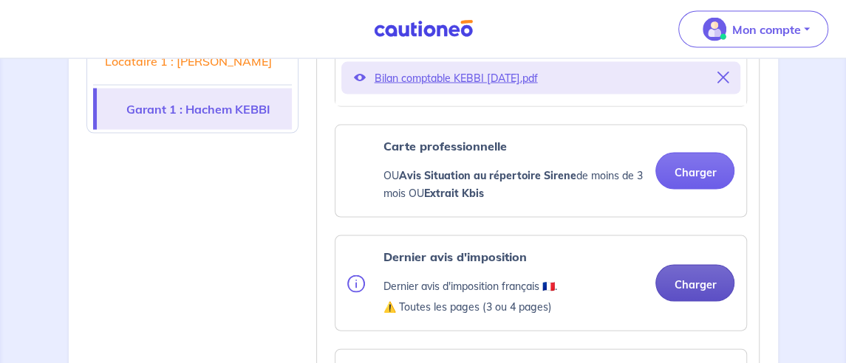
click at [692, 265] on button "Charger" at bounding box center [694, 283] width 79 height 37
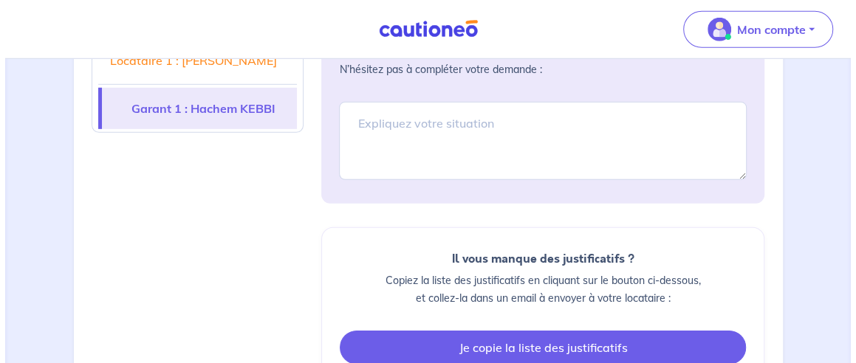
scroll to position [2555, 0]
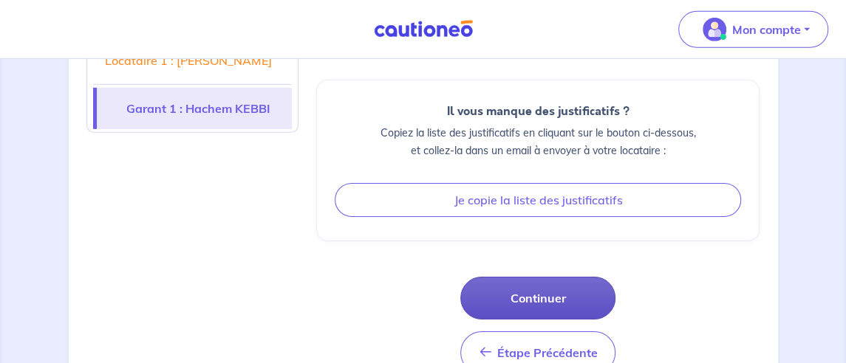
click at [542, 277] on button "Continuer" at bounding box center [537, 298] width 155 height 43
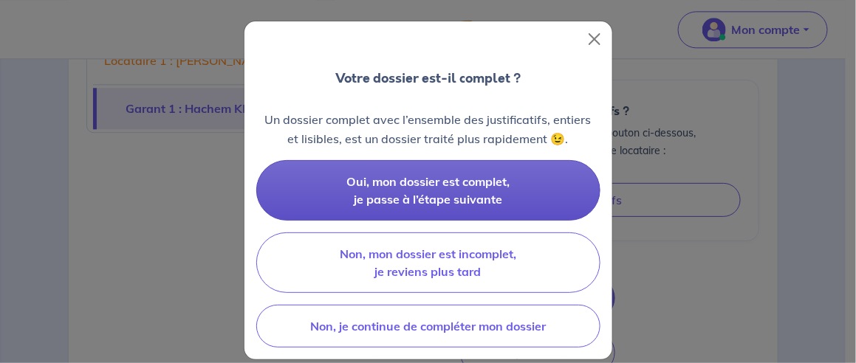
scroll to position [14, 0]
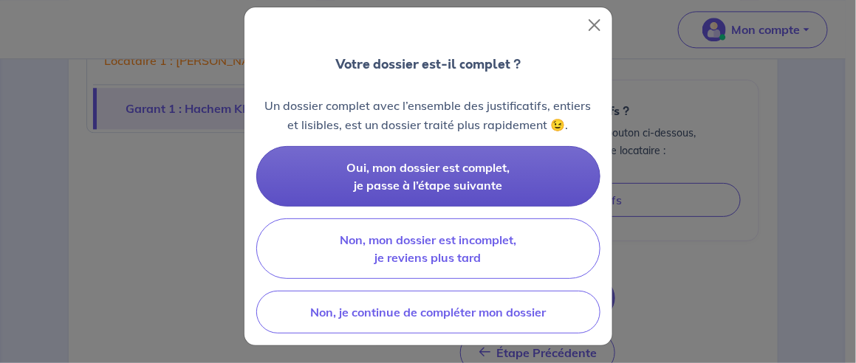
click at [428, 177] on span "Oui, mon dossier est complet, je passe à l’étape suivante" at bounding box center [427, 176] width 163 height 32
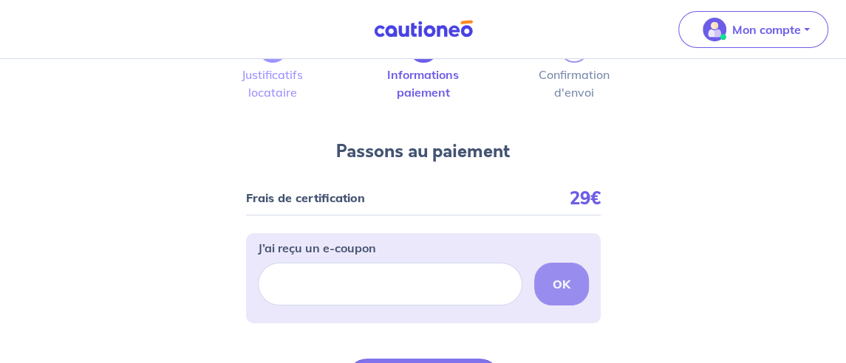
scroll to position [148, 0]
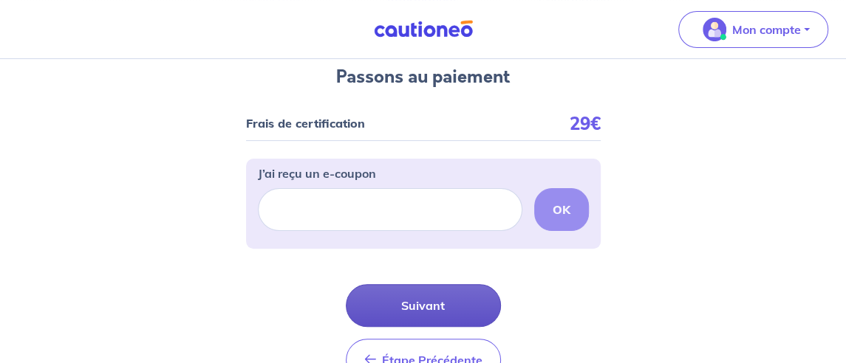
click at [418, 306] on button "Suivant" at bounding box center [423, 305] width 155 height 43
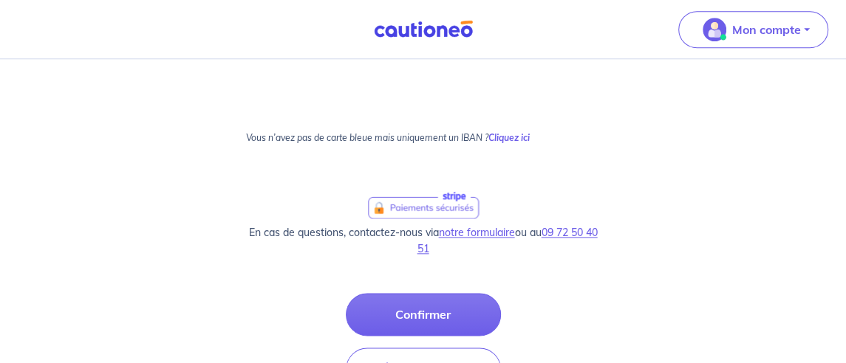
scroll to position [998, 0]
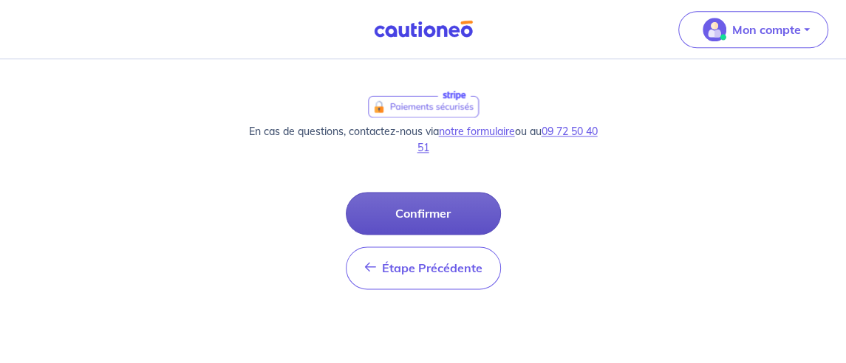
click at [436, 210] on button "Confirmer" at bounding box center [423, 213] width 155 height 43
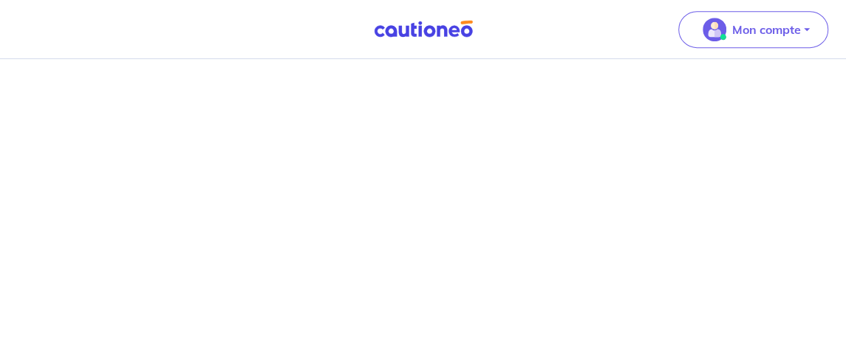
scroll to position [259, 0]
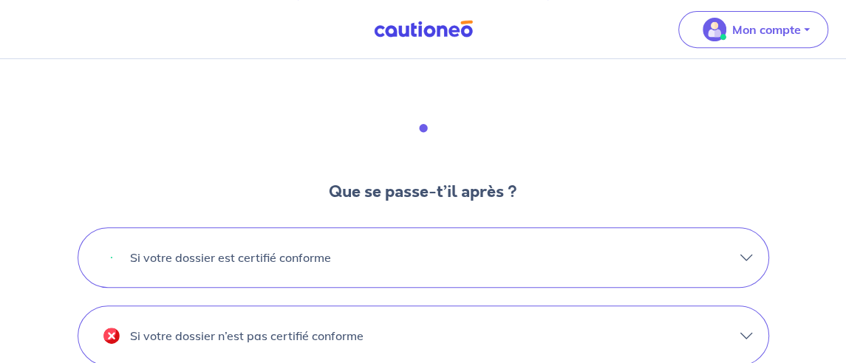
scroll to position [443, 0]
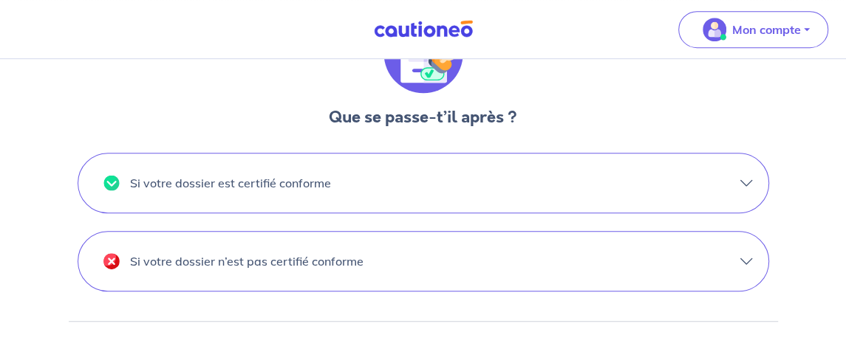
click at [690, 189] on button "Si votre dossier est certifié conforme" at bounding box center [423, 183] width 690 height 59
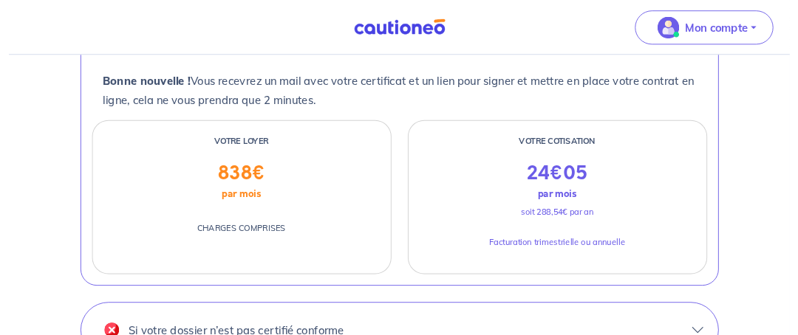
scroll to position [664, 0]
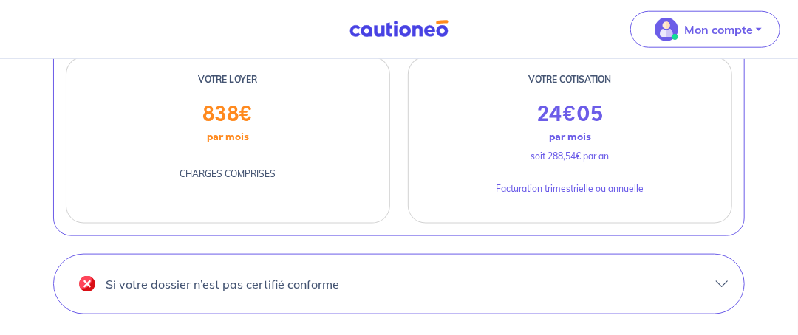
click at [716, 282] on button "Si votre dossier n’est pas certifié conforme" at bounding box center [399, 284] width 690 height 59
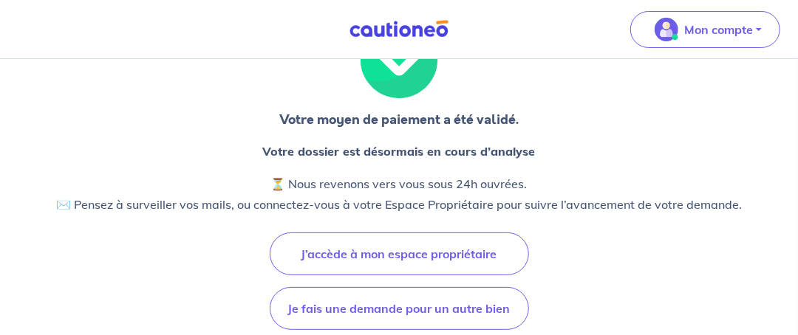
scroll to position [221, 0]
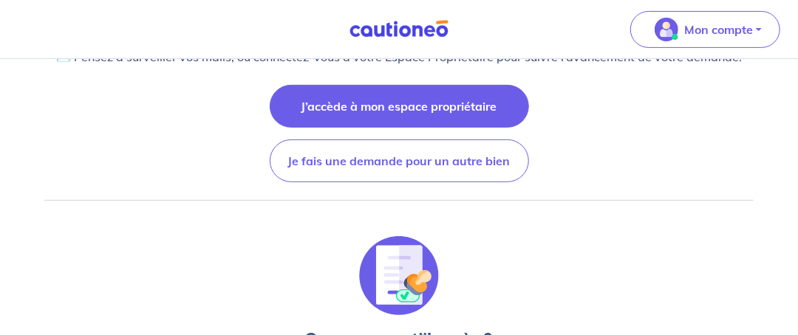
click at [428, 105] on button "J’accède à mon espace propriétaire" at bounding box center [399, 106] width 259 height 43
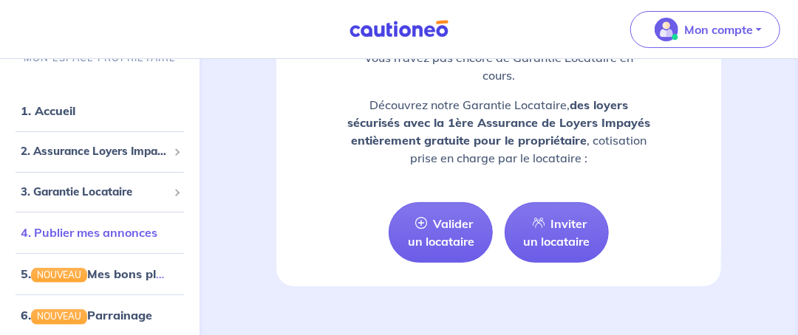
scroll to position [73, 0]
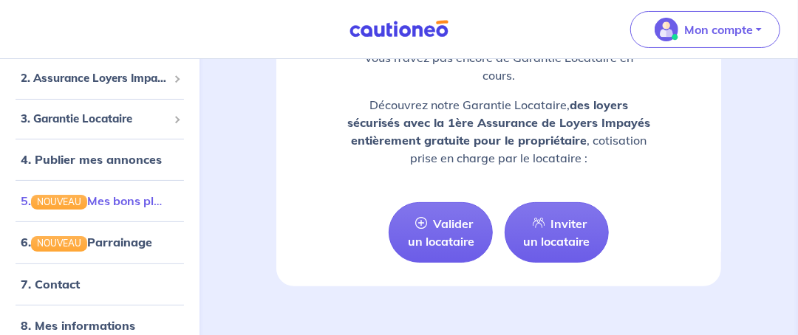
click at [103, 194] on link "5. NOUVEAU Mes bons plans" at bounding box center [98, 201] width 154 height 15
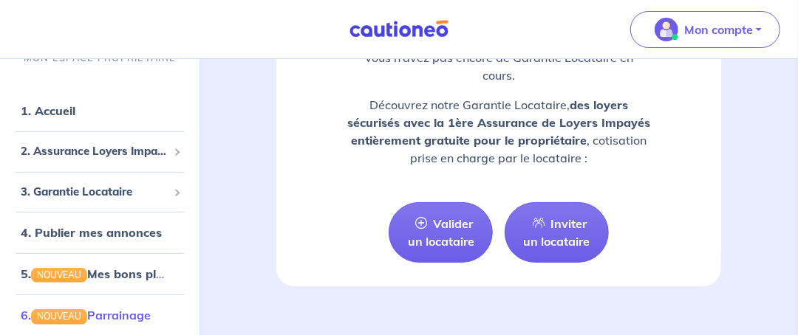
scroll to position [132, 0]
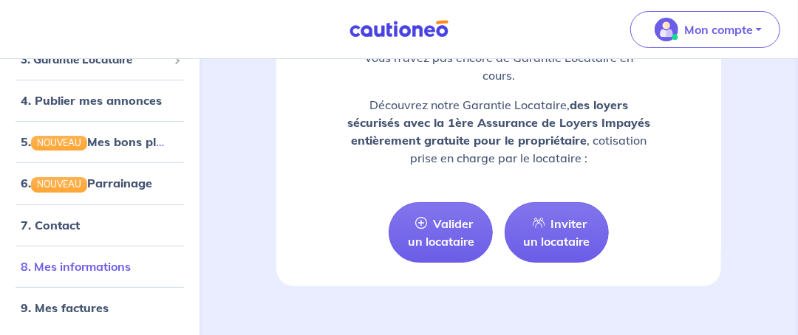
click at [86, 264] on link "8. Mes informations" at bounding box center [76, 266] width 110 height 15
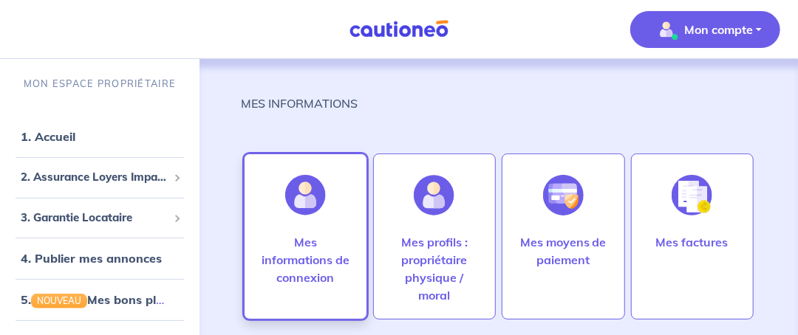
scroll to position [61, 0]
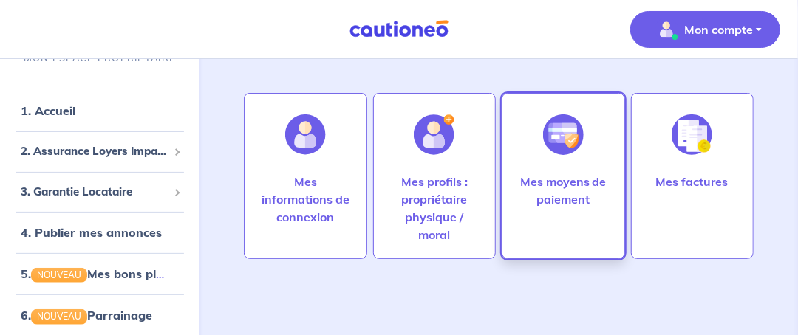
click at [546, 177] on p "Mes moyens de paiement" at bounding box center [563, 190] width 92 height 35
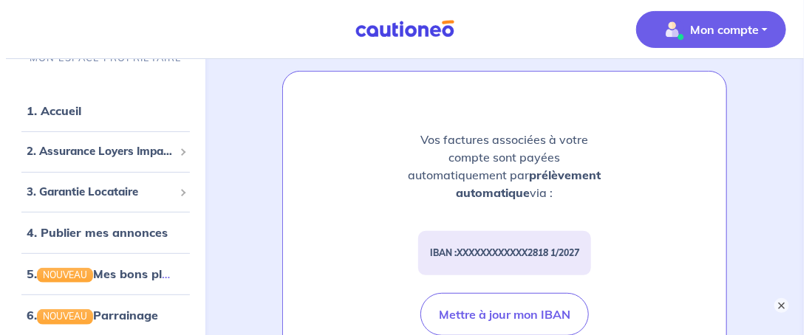
scroll to position [221, 0]
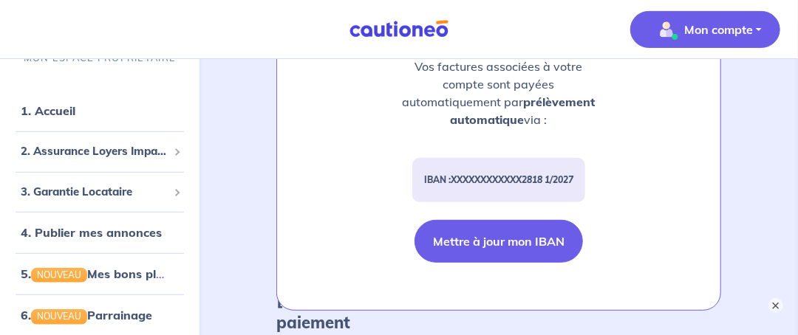
click at [517, 235] on button "Mettre à jour mon IBAN" at bounding box center [498, 241] width 168 height 43
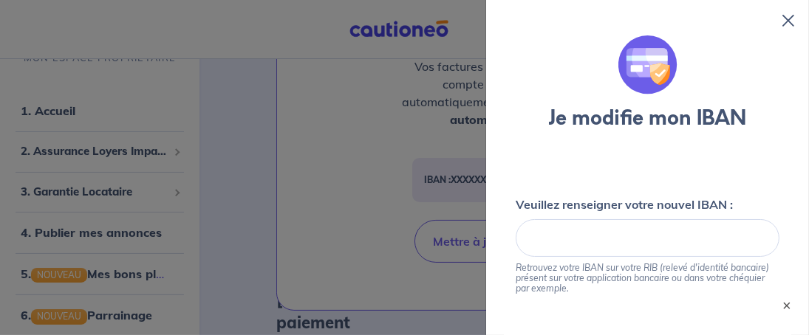
drag, startPoint x: 315, startPoint y: 214, endPoint x: 396, endPoint y: 190, distance: 84.1
click at [320, 214] on div at bounding box center [404, 167] width 809 height 335
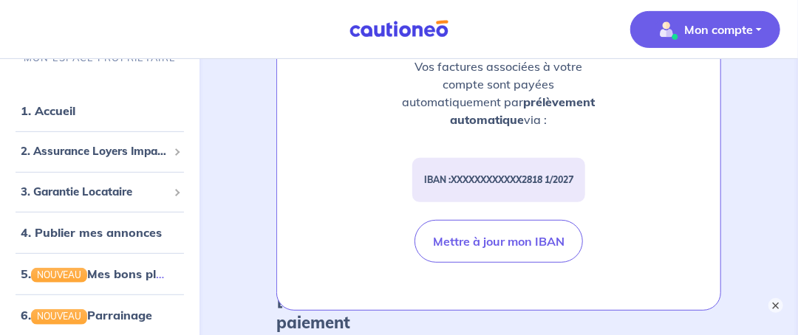
click at [462, 174] on em "XXXXXXXXXXXX2818 1/2027" at bounding box center [511, 179] width 123 height 11
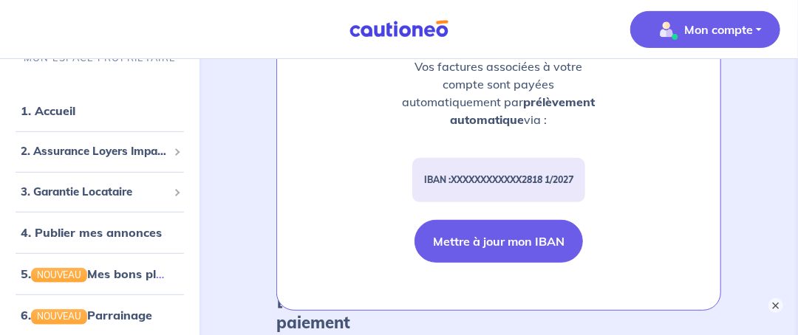
click at [484, 220] on button "Mettre à jour mon IBAN" at bounding box center [498, 241] width 168 height 43
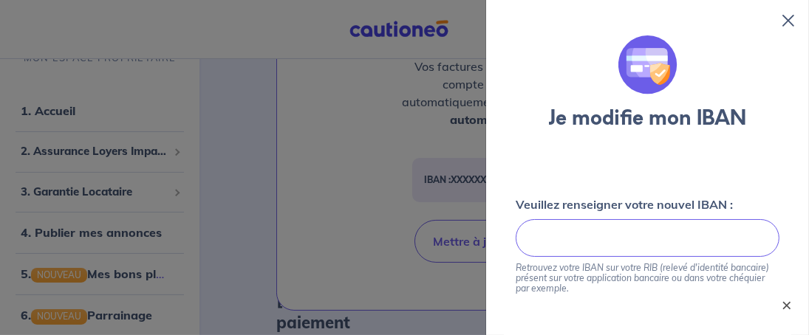
click at [788, 305] on button "×" at bounding box center [787, 306] width 18 height 18
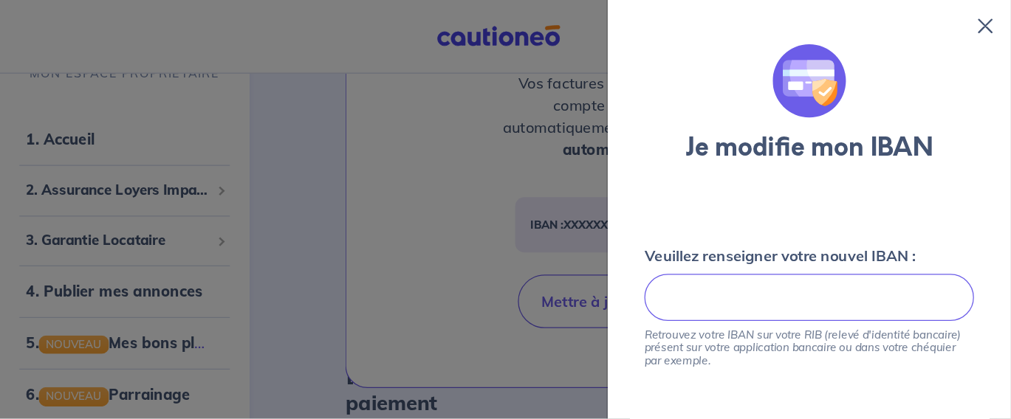
scroll to position [185, 0]
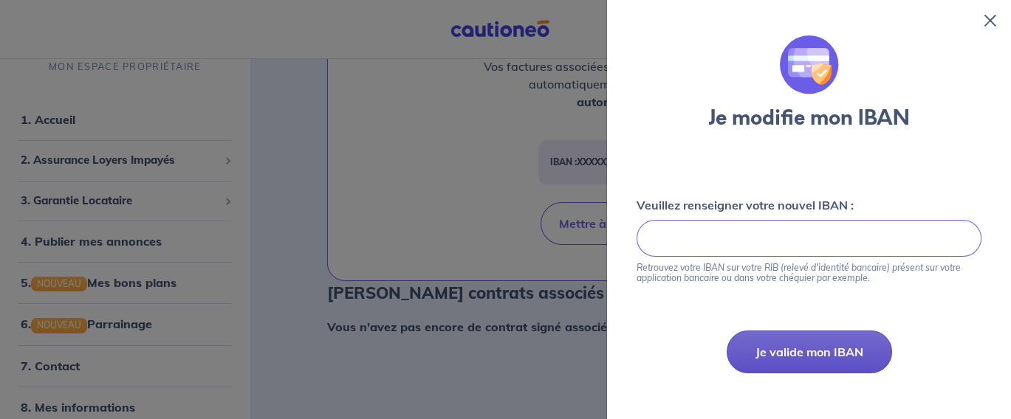
click at [789, 350] on button "Je valide mon IBAN" at bounding box center [809, 352] width 165 height 43
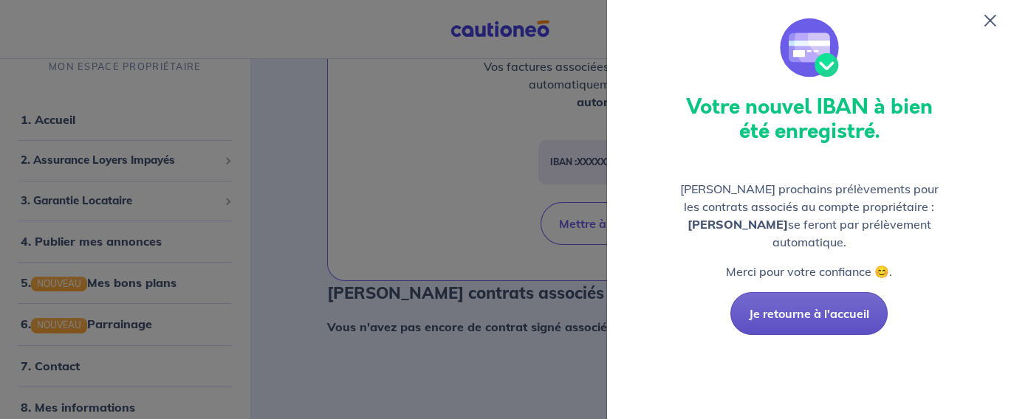
click at [832, 298] on button "Je retourne à l'accueil" at bounding box center [808, 313] width 157 height 43
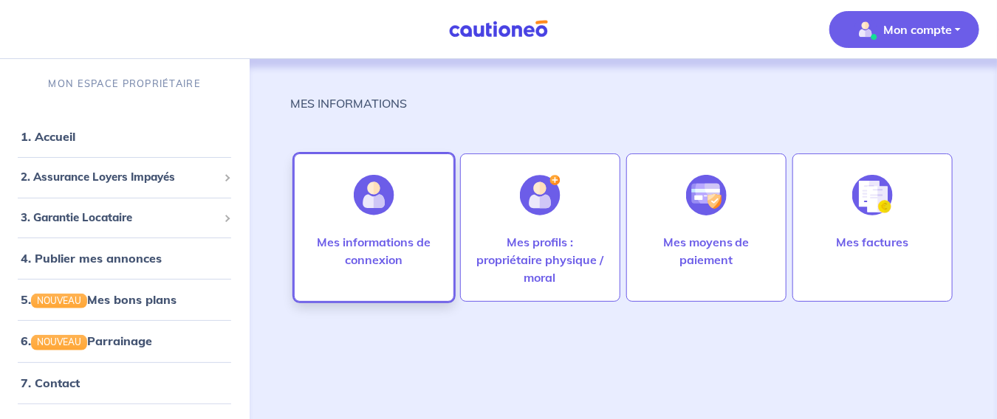
click at [371, 252] on p "Mes informations de connexion" at bounding box center [373, 250] width 129 height 35
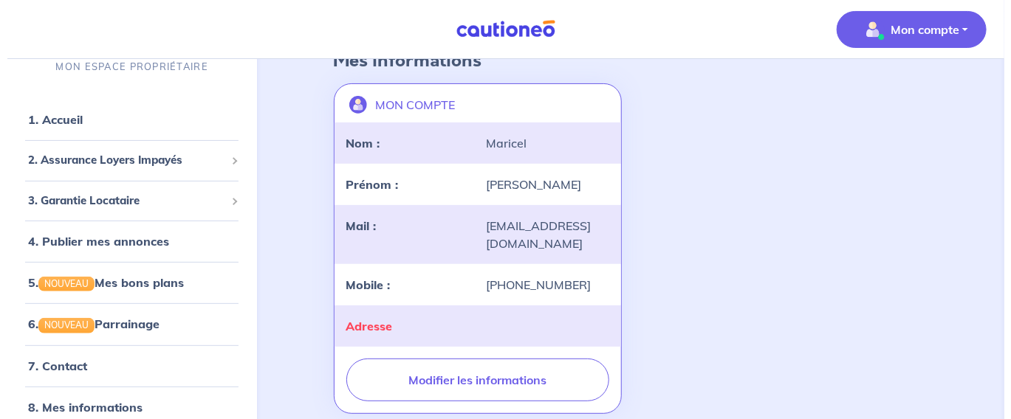
scroll to position [144, 0]
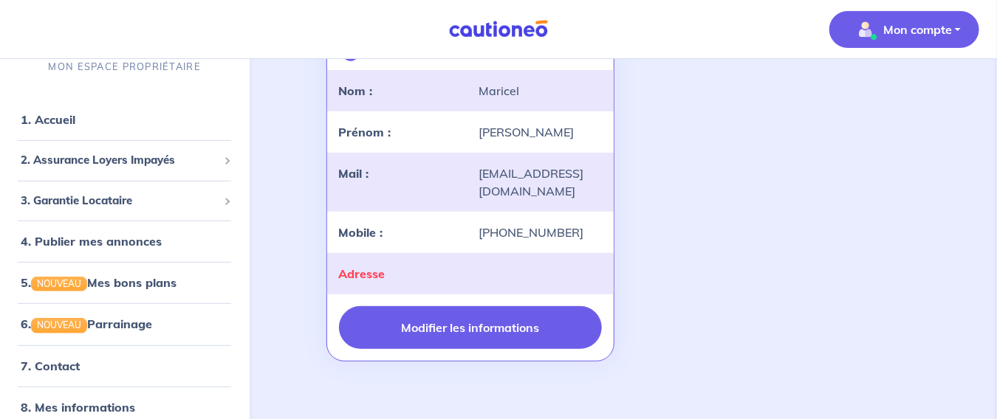
click at [497, 308] on button "Modifier les informations" at bounding box center [470, 327] width 263 height 43
select select "FR"
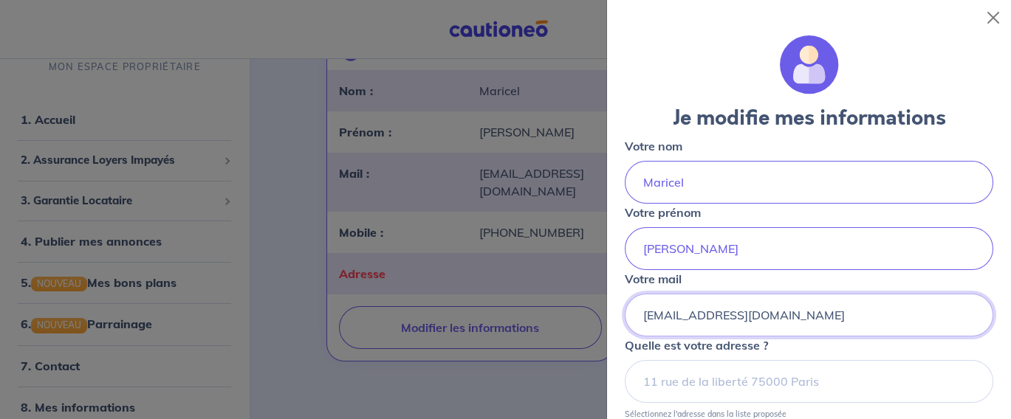
drag, startPoint x: 766, startPoint y: 323, endPoint x: 629, endPoint y: 324, distance: 136.6
click at [628, 325] on input "[EMAIL_ADDRESS][DOMAIN_NAME]" at bounding box center [809, 315] width 369 height 43
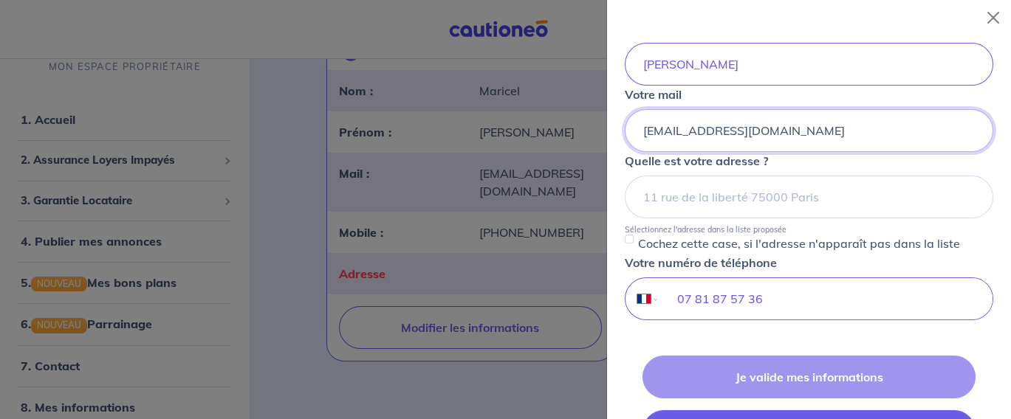
scroll to position [276, 0]
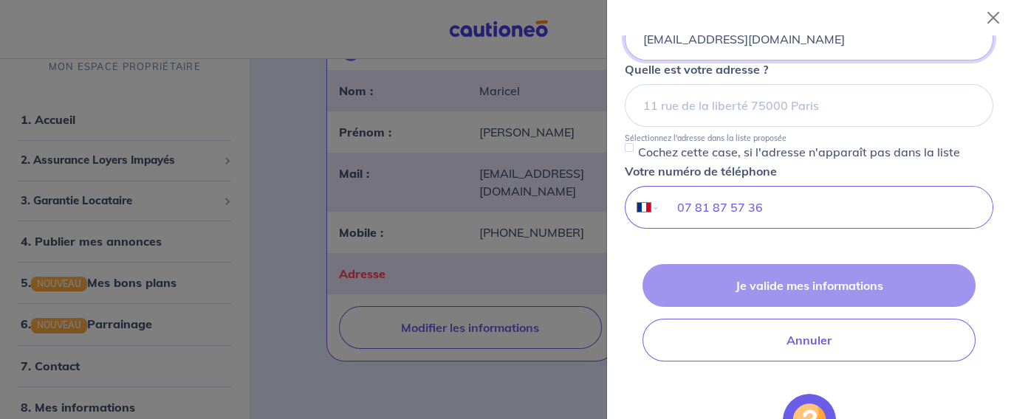
type input "maricel.jeandaniel@gmail.com"
click at [798, 280] on div "Je valide mes informations Annuler" at bounding box center [809, 312] width 369 height 97
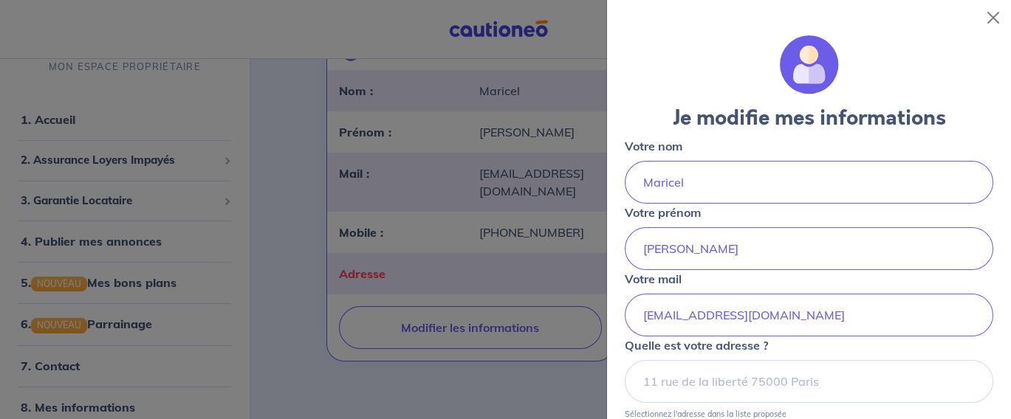
scroll to position [92, 0]
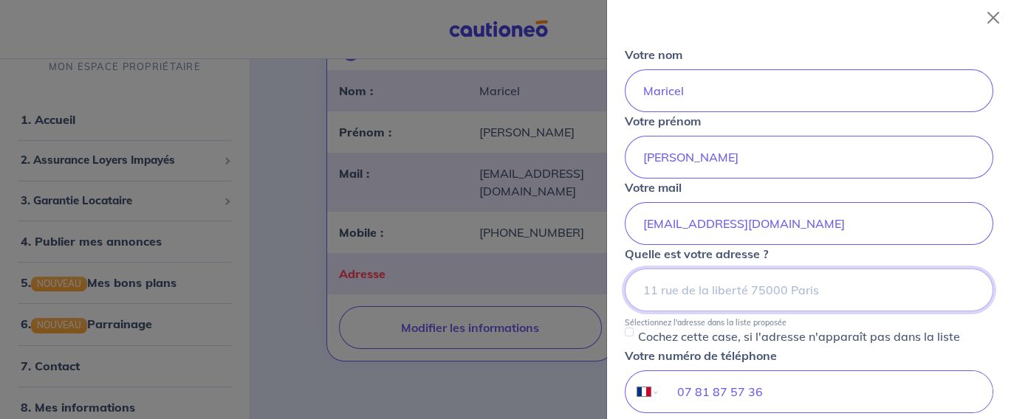
click at [693, 287] on input at bounding box center [809, 290] width 369 height 43
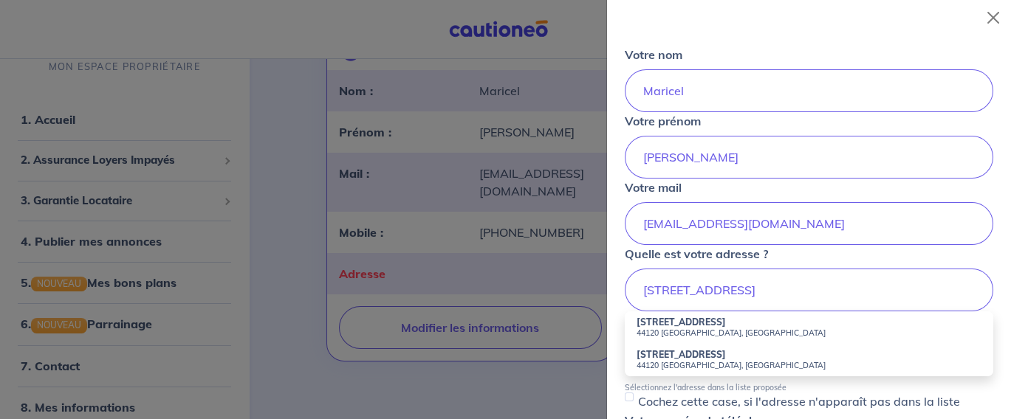
click at [693, 328] on small "44120 Vertou, France" at bounding box center [809, 333] width 345 height 10
type input "11 Rue du Commun, 44120 Vertou, France"
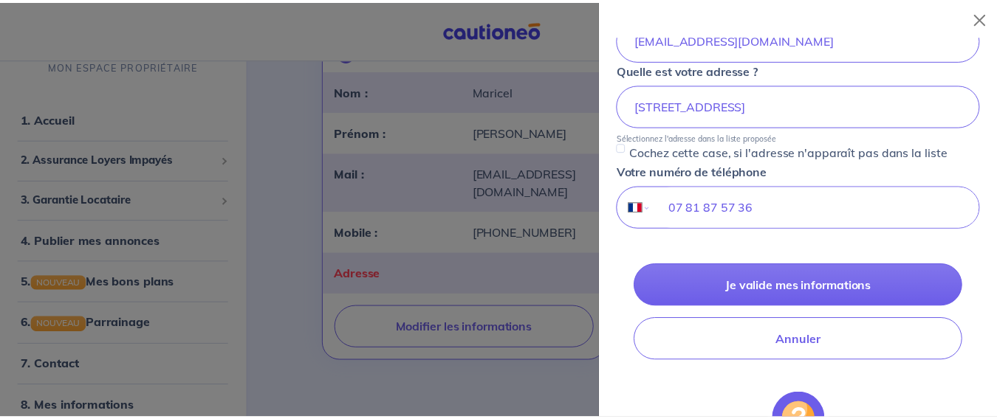
scroll to position [185, 0]
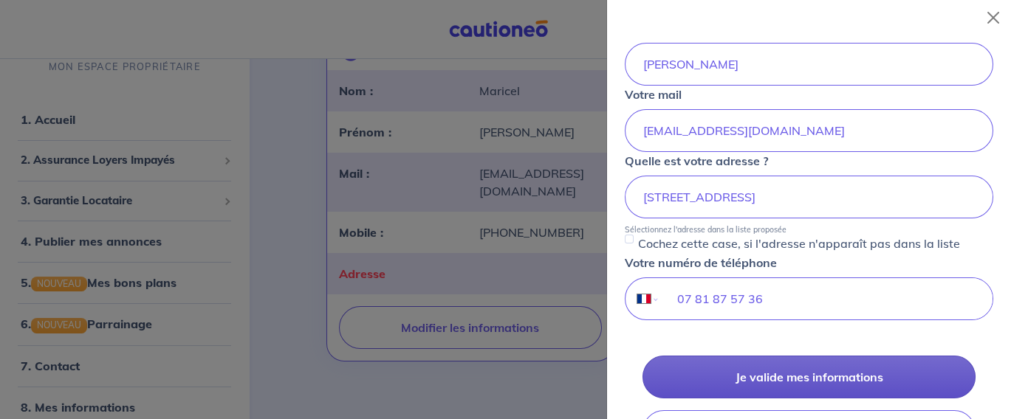
click at [817, 363] on button "Je valide mes informations" at bounding box center [809, 377] width 333 height 43
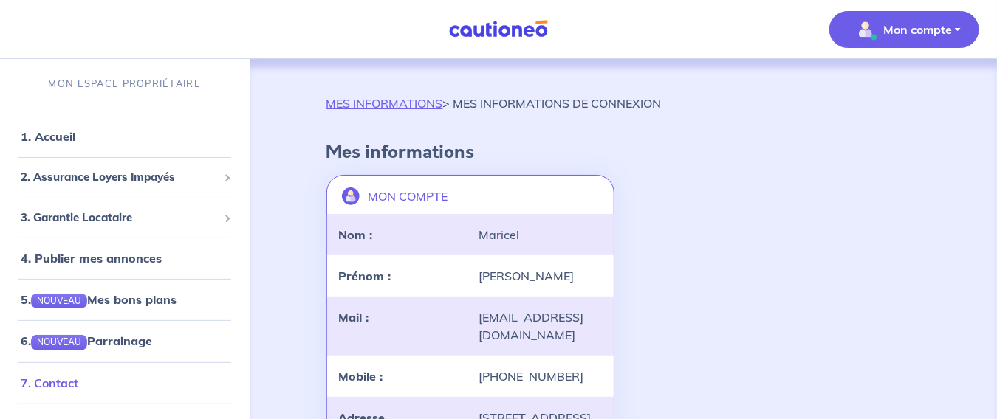
scroll to position [56, 0]
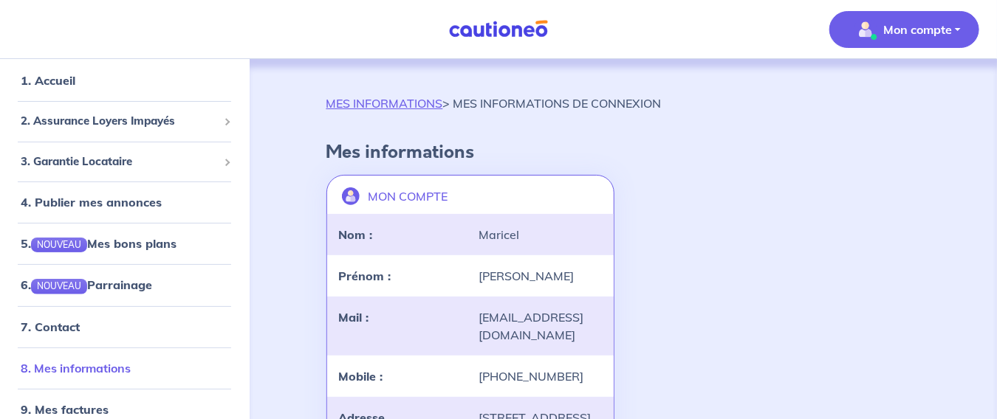
click at [115, 369] on link "8. Mes informations" at bounding box center [76, 368] width 110 height 15
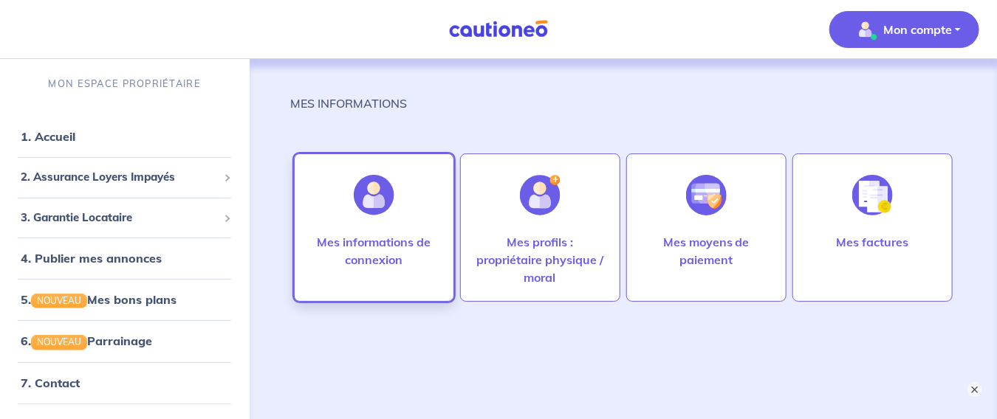
click at [329, 231] on div "Mes informations de connexion" at bounding box center [374, 228] width 160 height 148
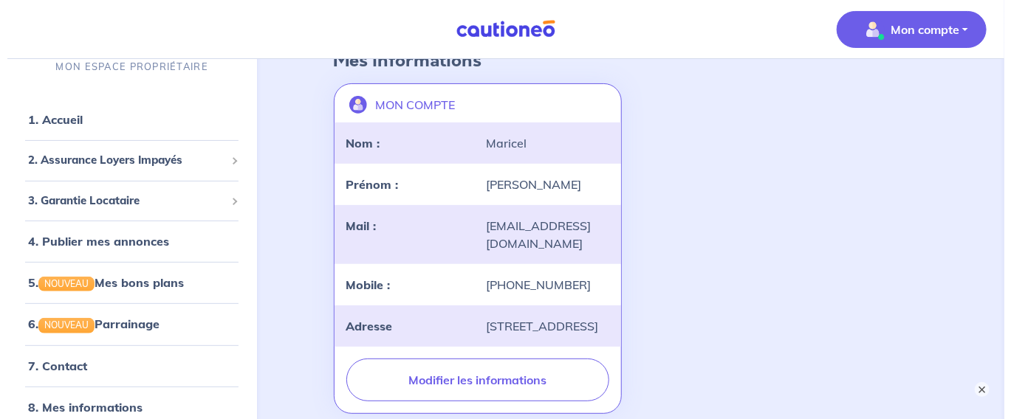
scroll to position [185, 0]
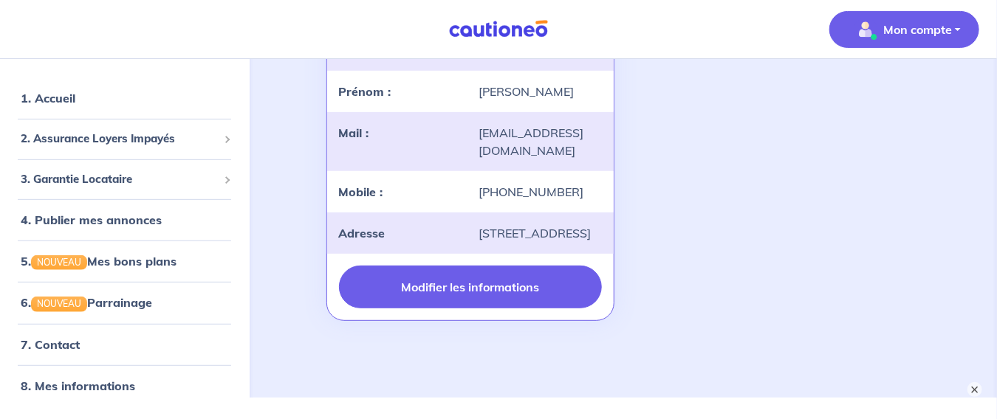
click at [460, 289] on button "Modifier les informations" at bounding box center [470, 287] width 263 height 43
select select "FR"
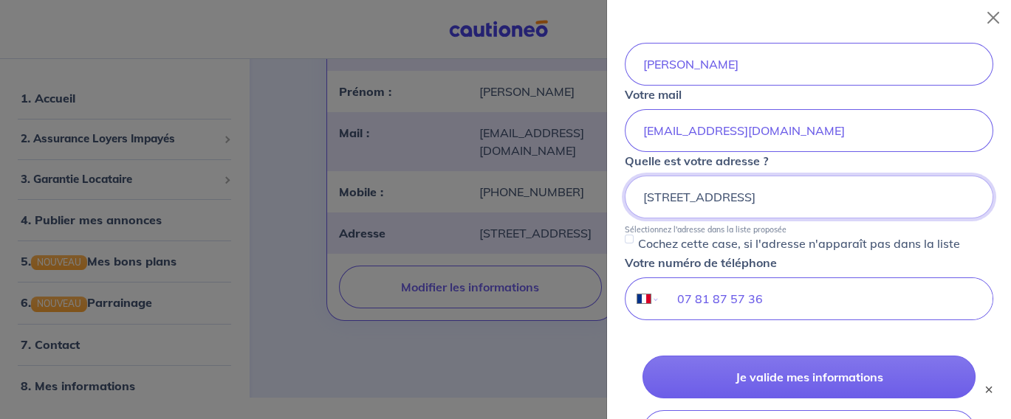
click at [865, 180] on input "11 Rue du Commun, 44120 Vertou" at bounding box center [809, 197] width 369 height 43
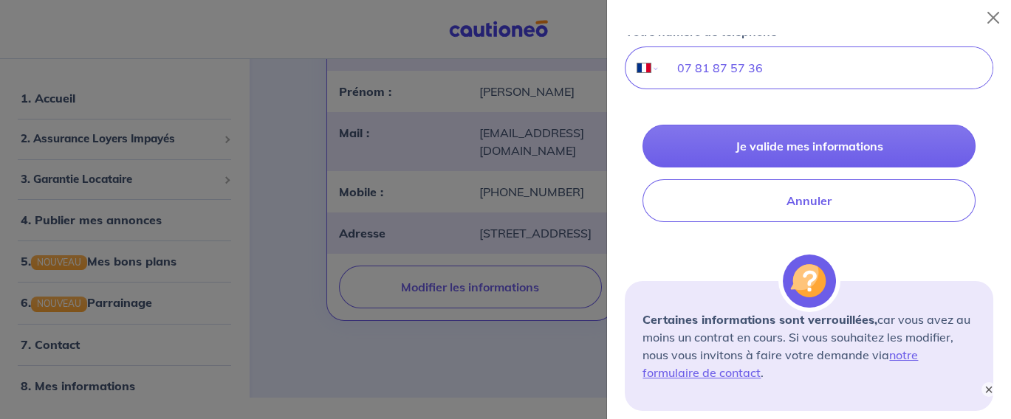
scroll to position [231, 0]
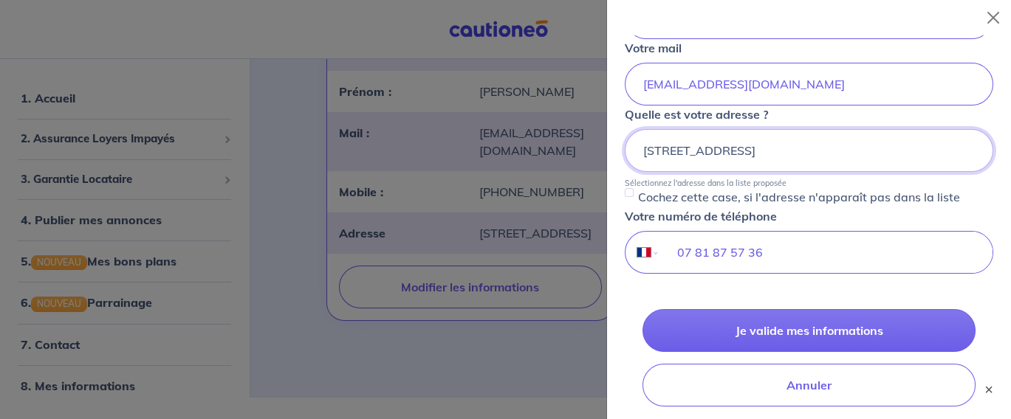
drag, startPoint x: 770, startPoint y: 147, endPoint x: 766, endPoint y: 127, distance: 20.3
click at [770, 143] on input "[STREET_ADDRESS]" at bounding box center [809, 150] width 369 height 43
click at [758, 82] on input "[EMAIL_ADDRESS][DOMAIN_NAME]" at bounding box center [809, 84] width 369 height 43
click at [764, 82] on input "[EMAIL_ADDRESS][DOMAIN_NAME]" at bounding box center [809, 84] width 369 height 43
click at [760, 158] on input "[STREET_ADDRESS]" at bounding box center [809, 150] width 369 height 43
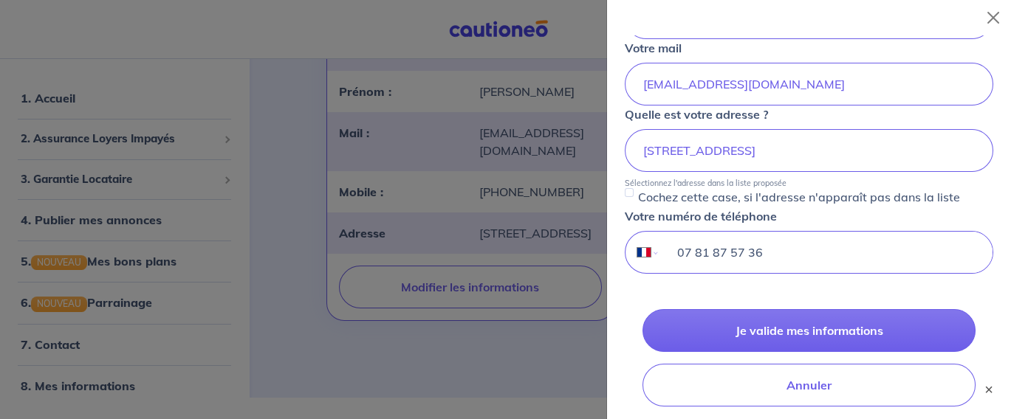
click at [820, 250] on input "07 81 87 57 36" at bounding box center [825, 252] width 333 height 41
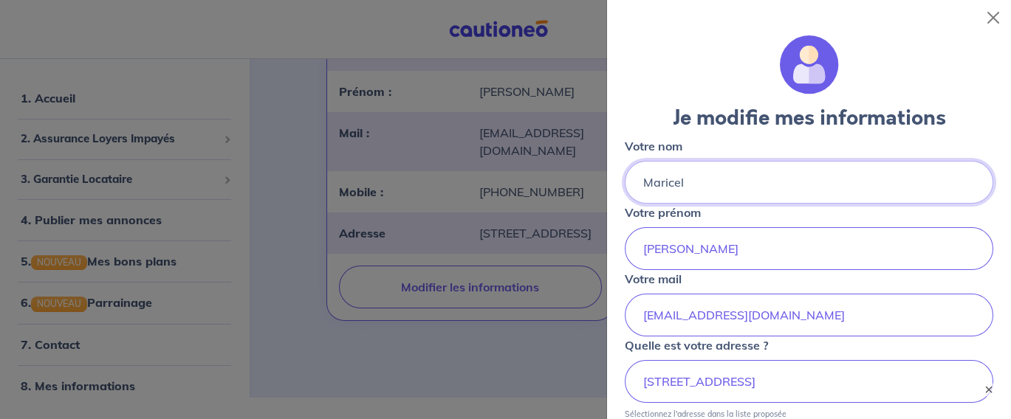
click at [788, 165] on input "Maricel" at bounding box center [809, 182] width 369 height 43
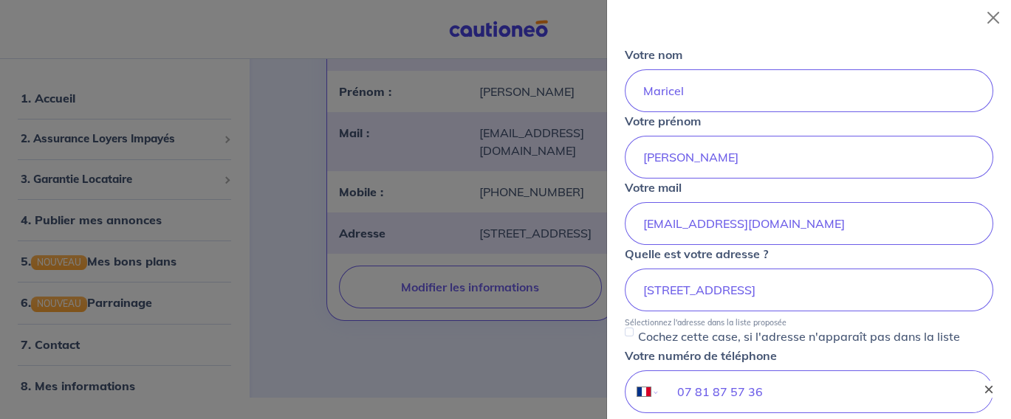
click at [989, 389] on button "×" at bounding box center [989, 390] width 18 height 18
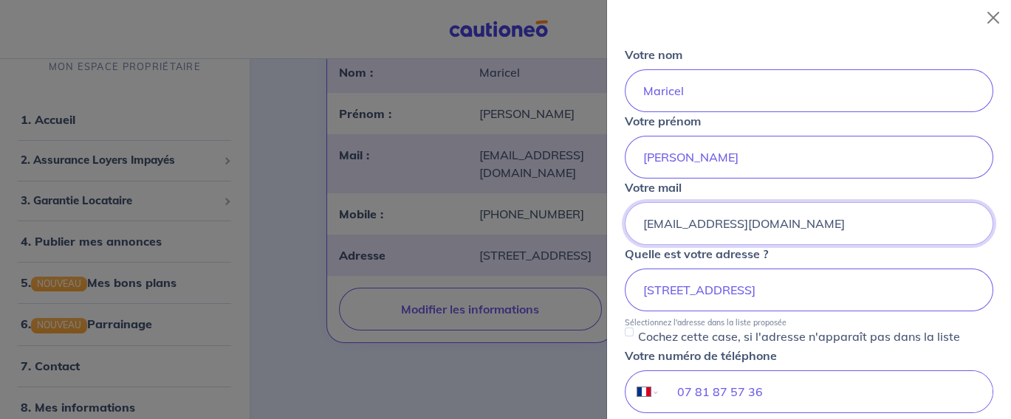
click at [774, 217] on input "[EMAIL_ADDRESS][DOMAIN_NAME]" at bounding box center [809, 223] width 369 height 43
click at [774, 219] on input "[EMAIL_ADDRESS][DOMAIN_NAME]" at bounding box center [809, 223] width 369 height 43
drag, startPoint x: 774, startPoint y: 219, endPoint x: 555, endPoint y: 214, distance: 218.6
click at [553, 215] on body "Mon compte MON ESPACE PROPRIÉTAIRE 1. Accueil 2. Assurance Loyers Impayés Sousc…" at bounding box center [505, 129] width 1011 height 583
type input "maricel.jeandaniel@gmail.com"
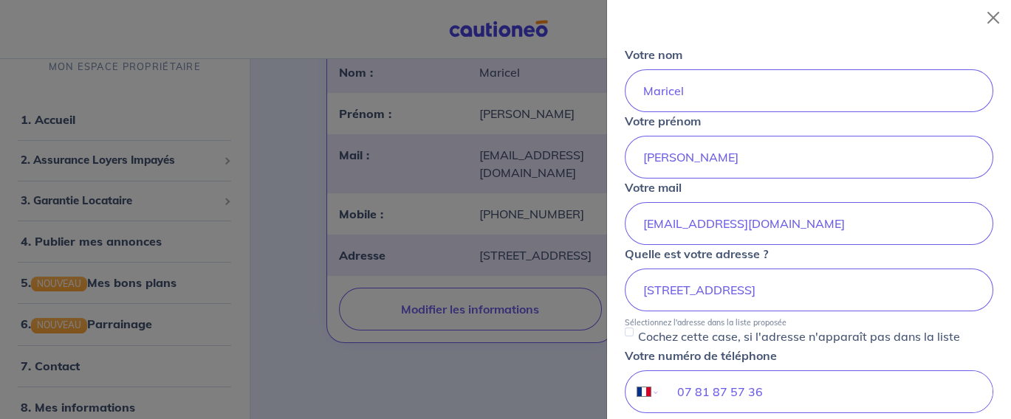
click at [848, 257] on div "Quelle est votre adresse ? 11 Rue du Commun, 44120 Vertou Sélectionnez l'adress…" at bounding box center [809, 286] width 369 height 83
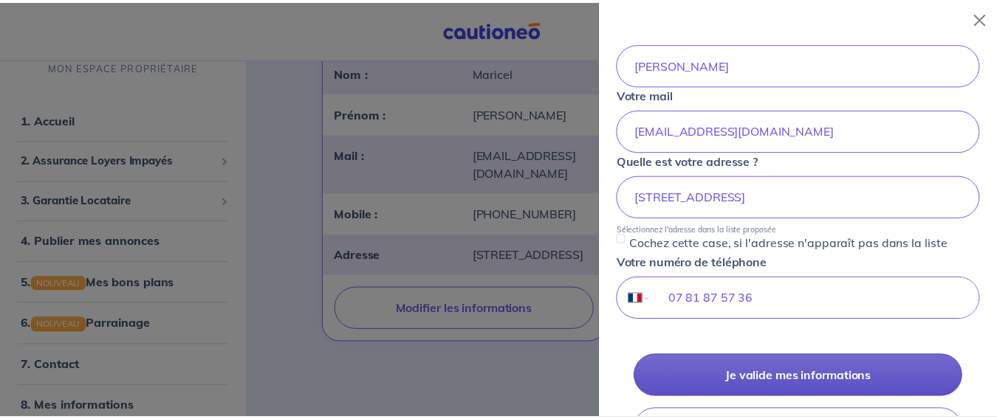
scroll to position [276, 0]
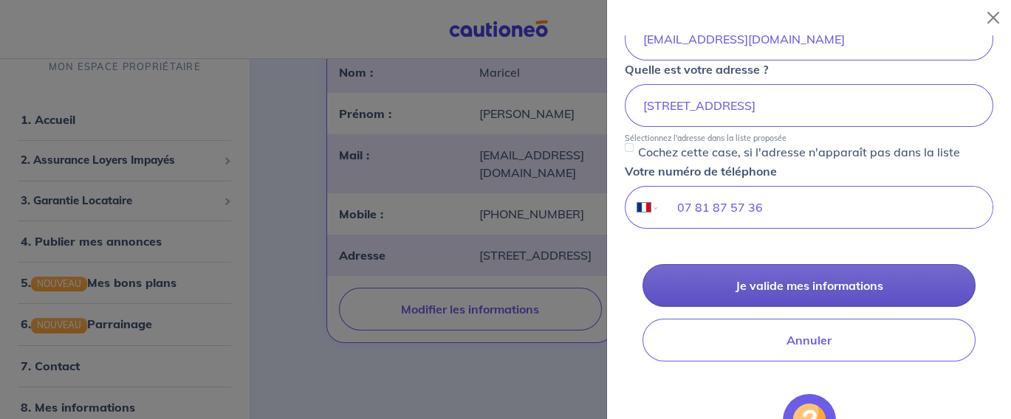
click at [826, 278] on button "Je valide mes informations" at bounding box center [809, 285] width 333 height 43
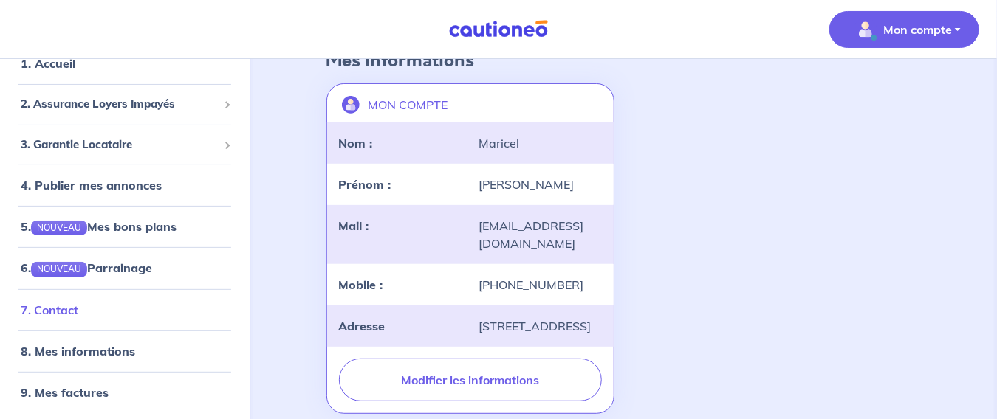
scroll to position [162, 0]
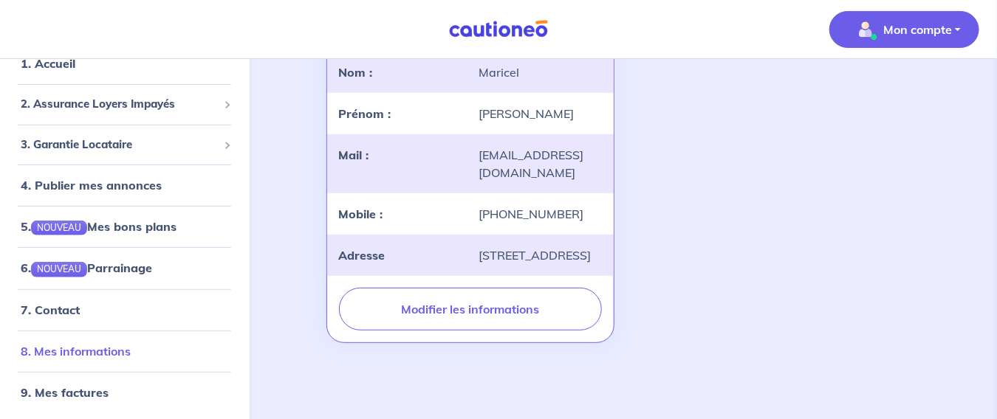
click at [125, 351] on link "8. Mes informations" at bounding box center [76, 350] width 110 height 15
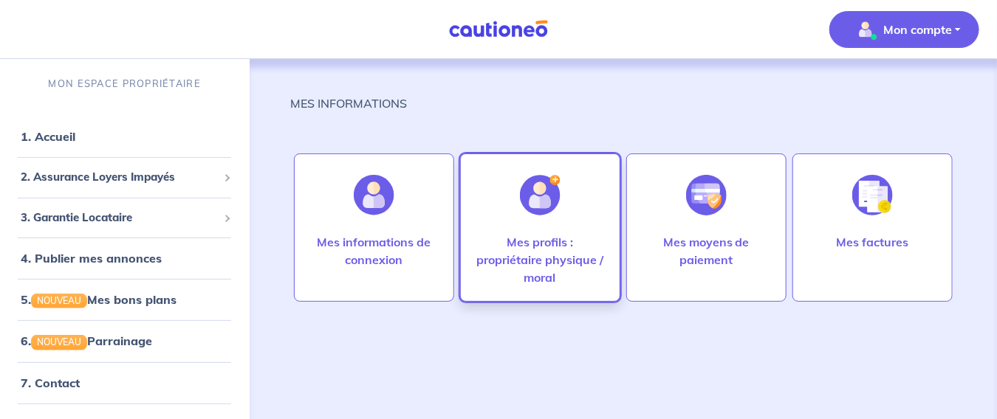
click at [566, 240] on p "Mes profils : propriétaire physique / moral" at bounding box center [540, 259] width 129 height 53
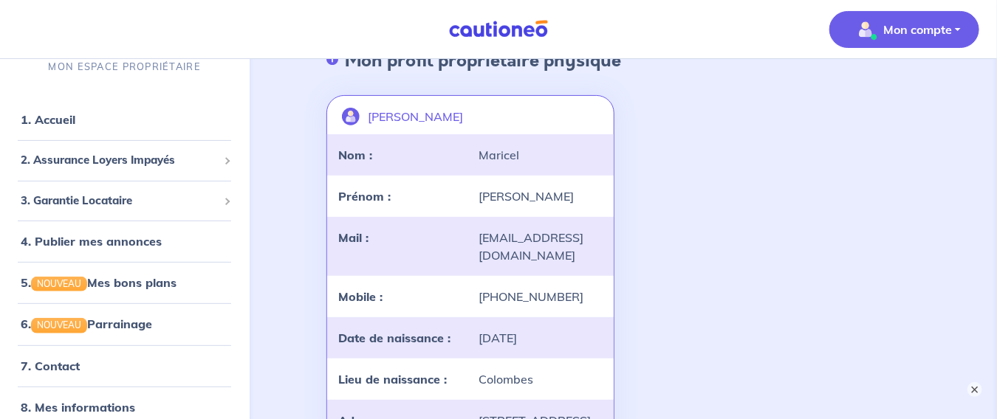
scroll to position [185, 0]
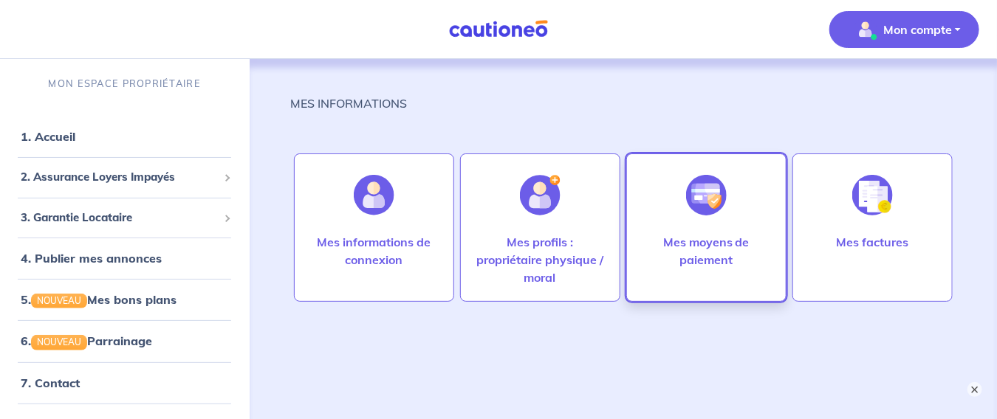
click at [710, 237] on p "Mes moyens de paiement" at bounding box center [706, 250] width 129 height 35
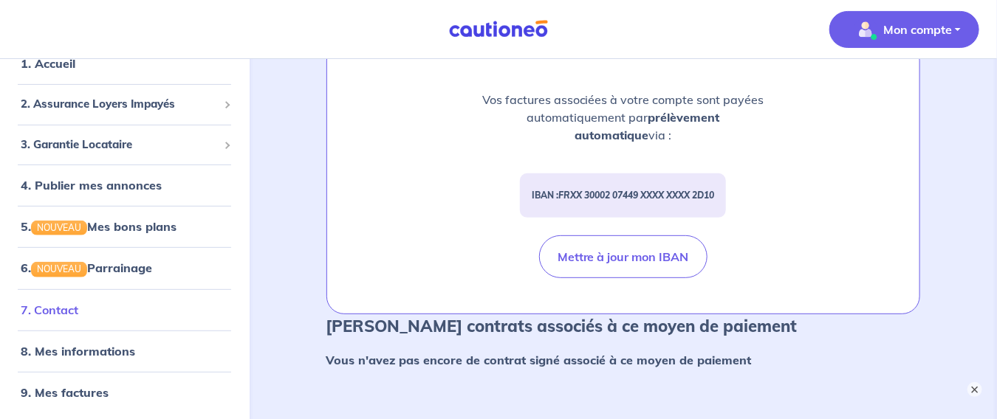
scroll to position [244, 0]
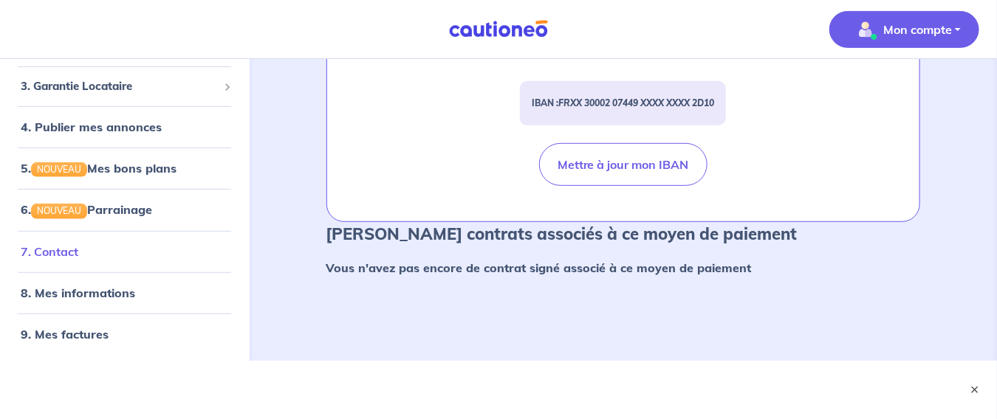
click at [78, 251] on link "7. Contact" at bounding box center [50, 251] width 58 height 15
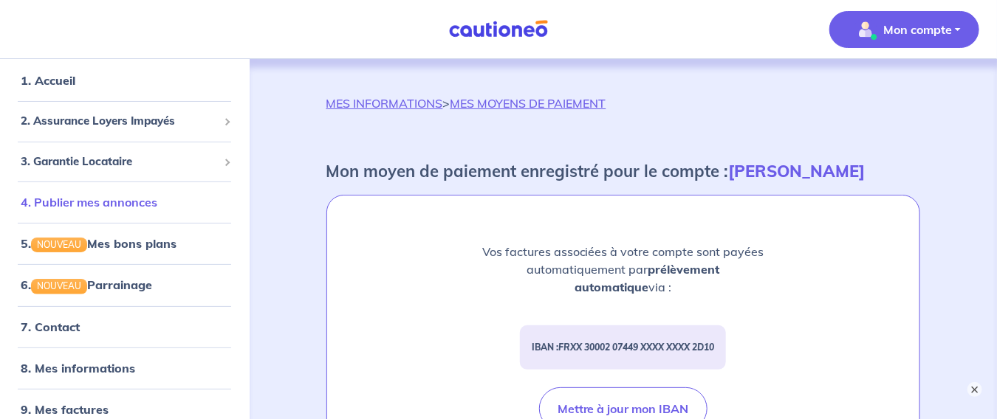
scroll to position [0, 0]
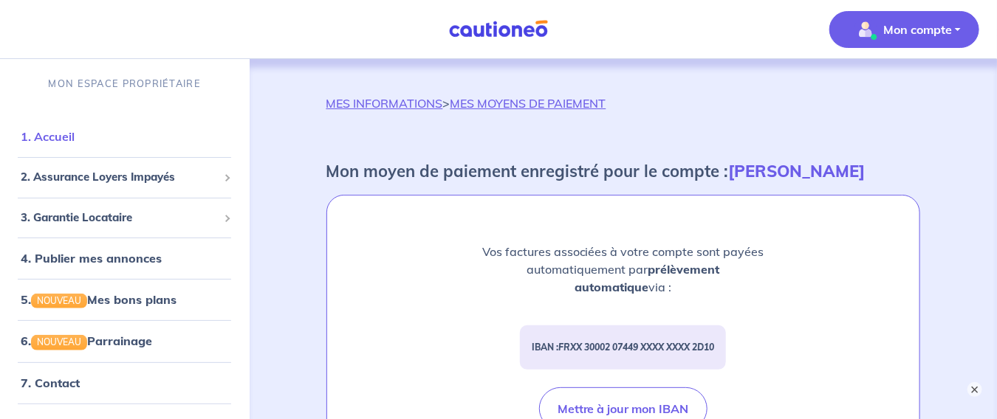
click at [62, 133] on link "1. Accueil" at bounding box center [48, 136] width 54 height 15
